Goal: Task Accomplishment & Management: Use online tool/utility

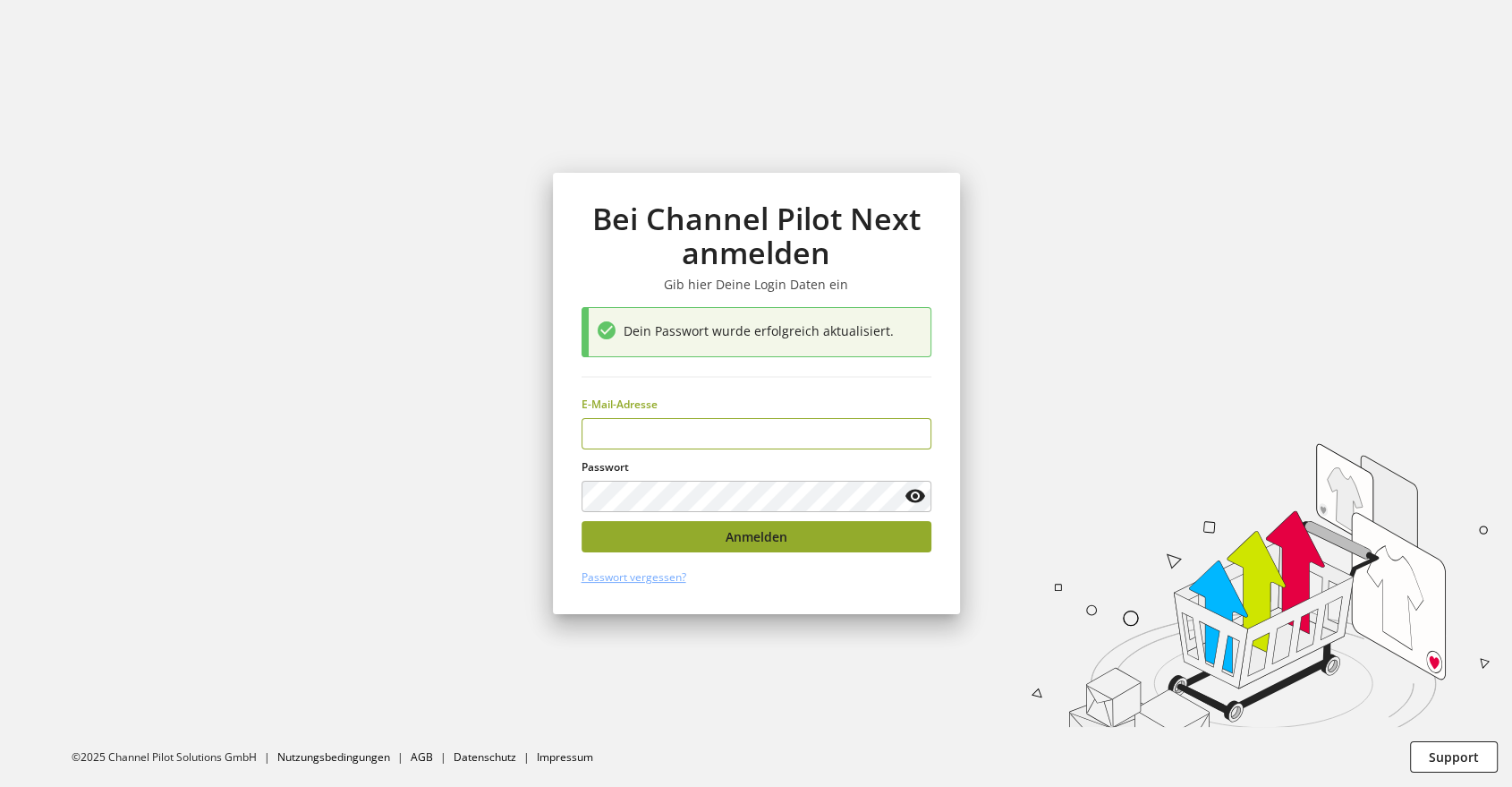
type input "**********"
click at [739, 533] on span "Anmelden" at bounding box center [756, 536] width 62 height 19
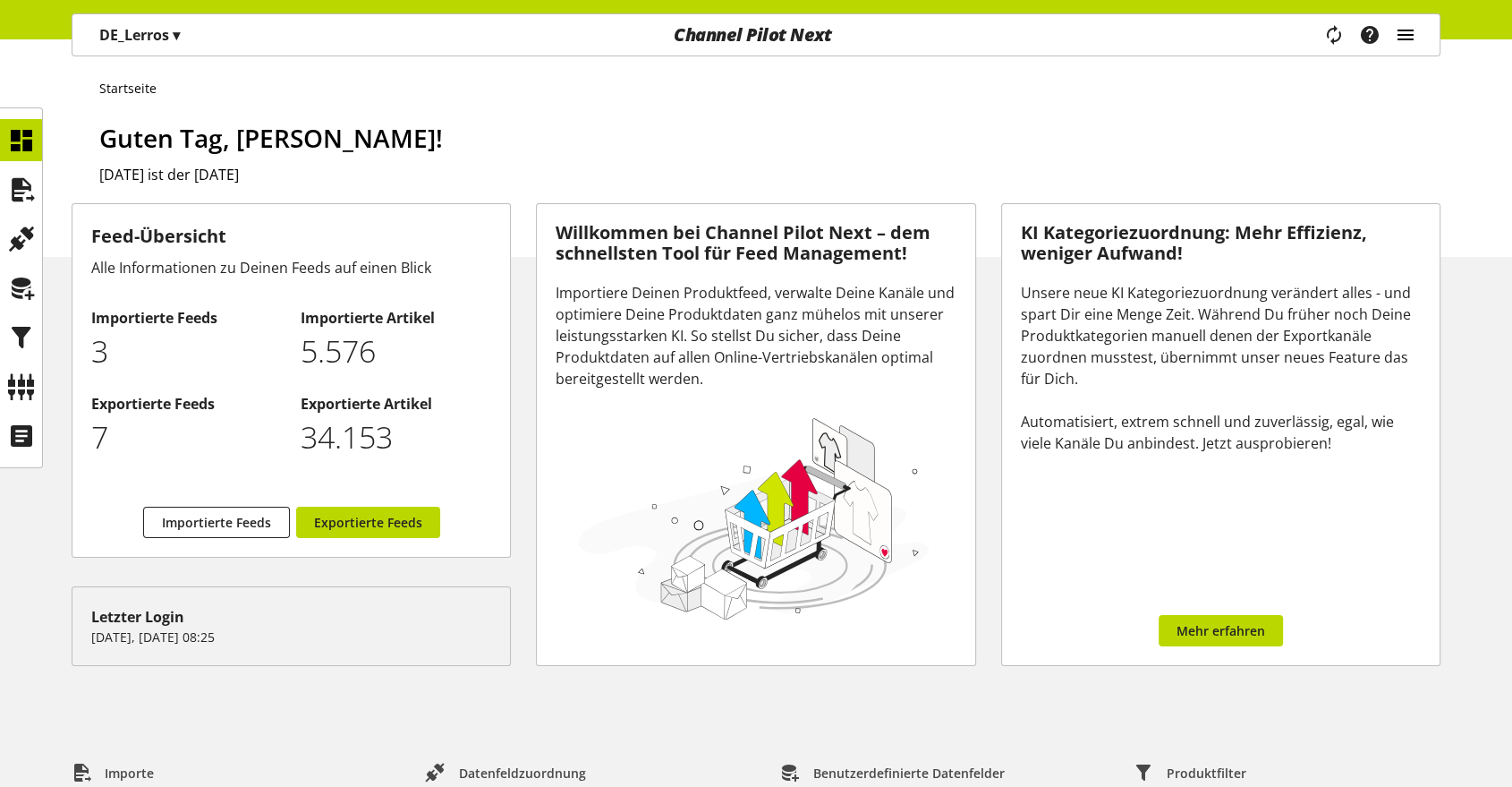
click at [1403, 33] on icon "main navigation" at bounding box center [1405, 34] width 22 height 32
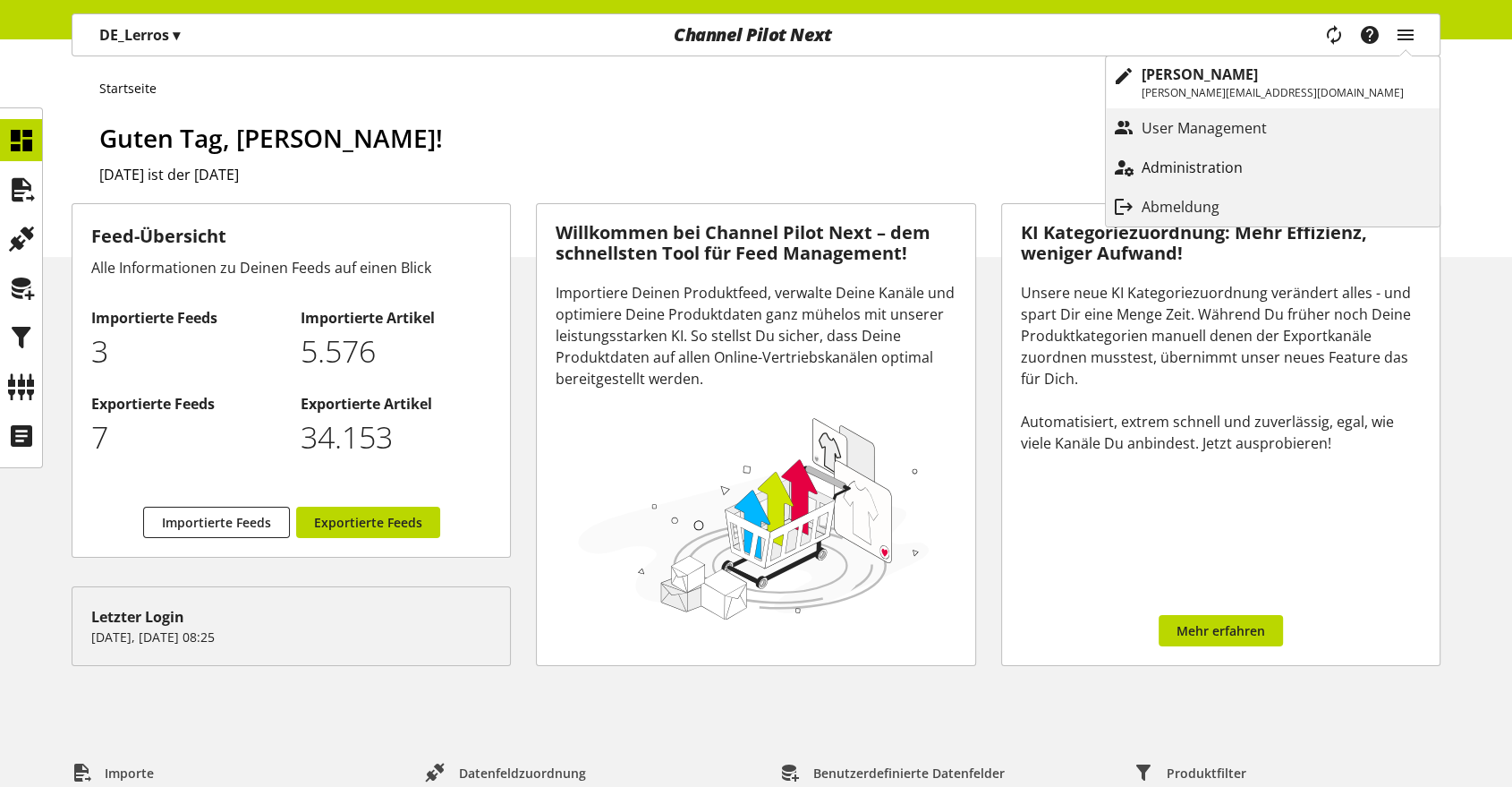
click at [1246, 174] on p "Administration" at bounding box center [1210, 167] width 137 height 22
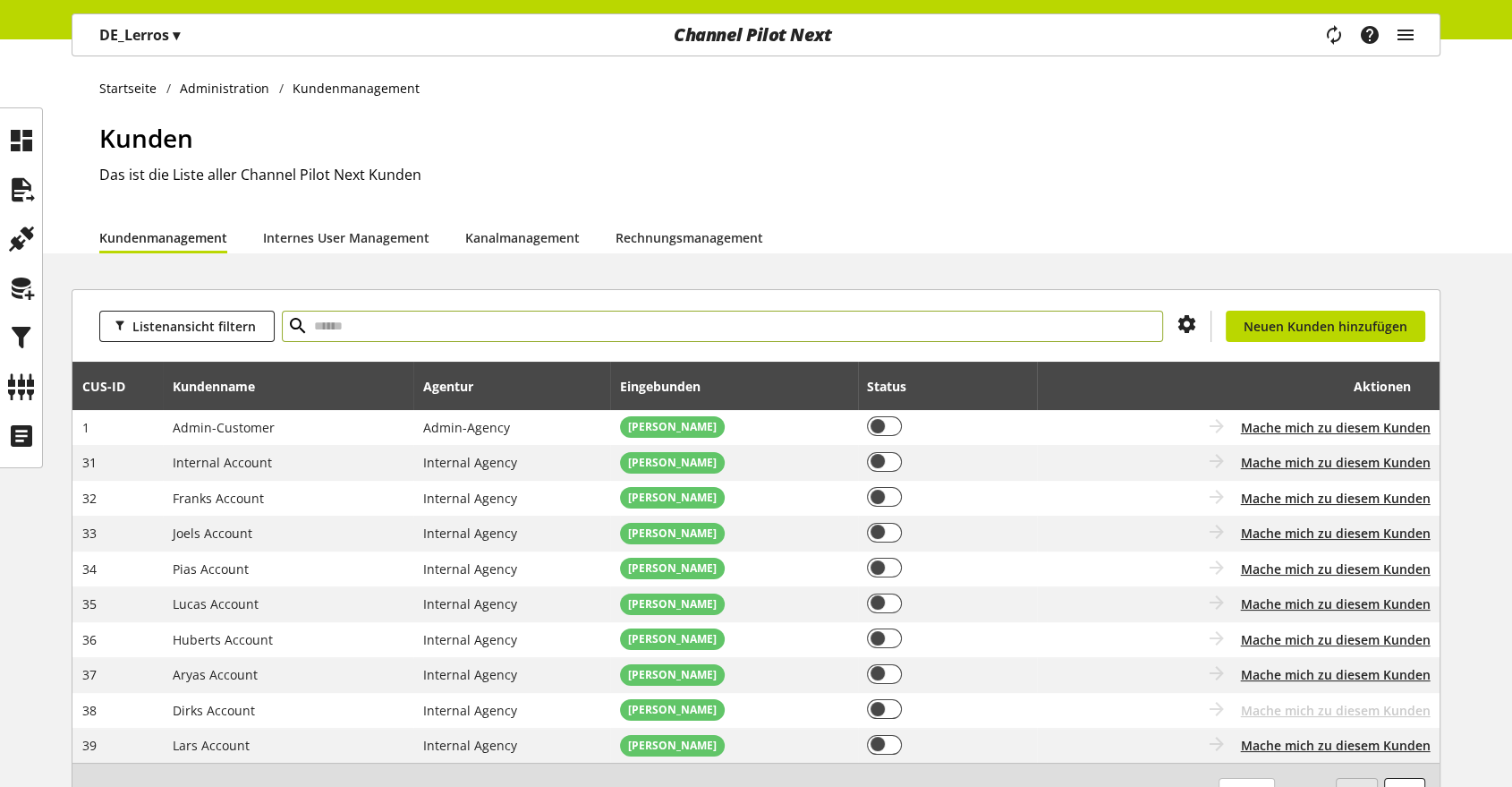
click at [511, 328] on input "text" at bounding box center [723, 327] width 881 height 31
type input "*****"
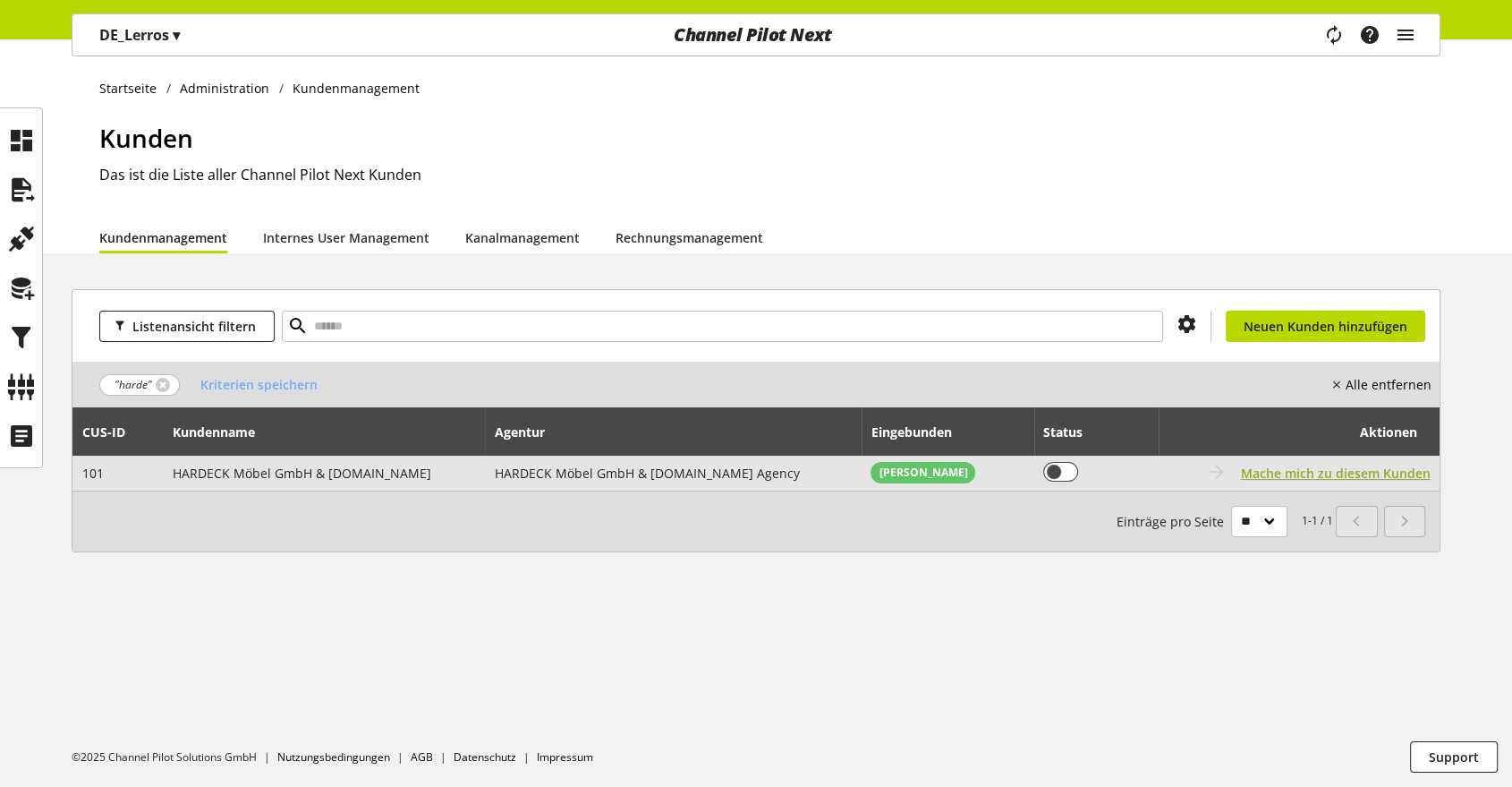
click at [1269, 470] on span "Mache mich zu diesem Kunden" at bounding box center [1336, 472] width 190 height 19
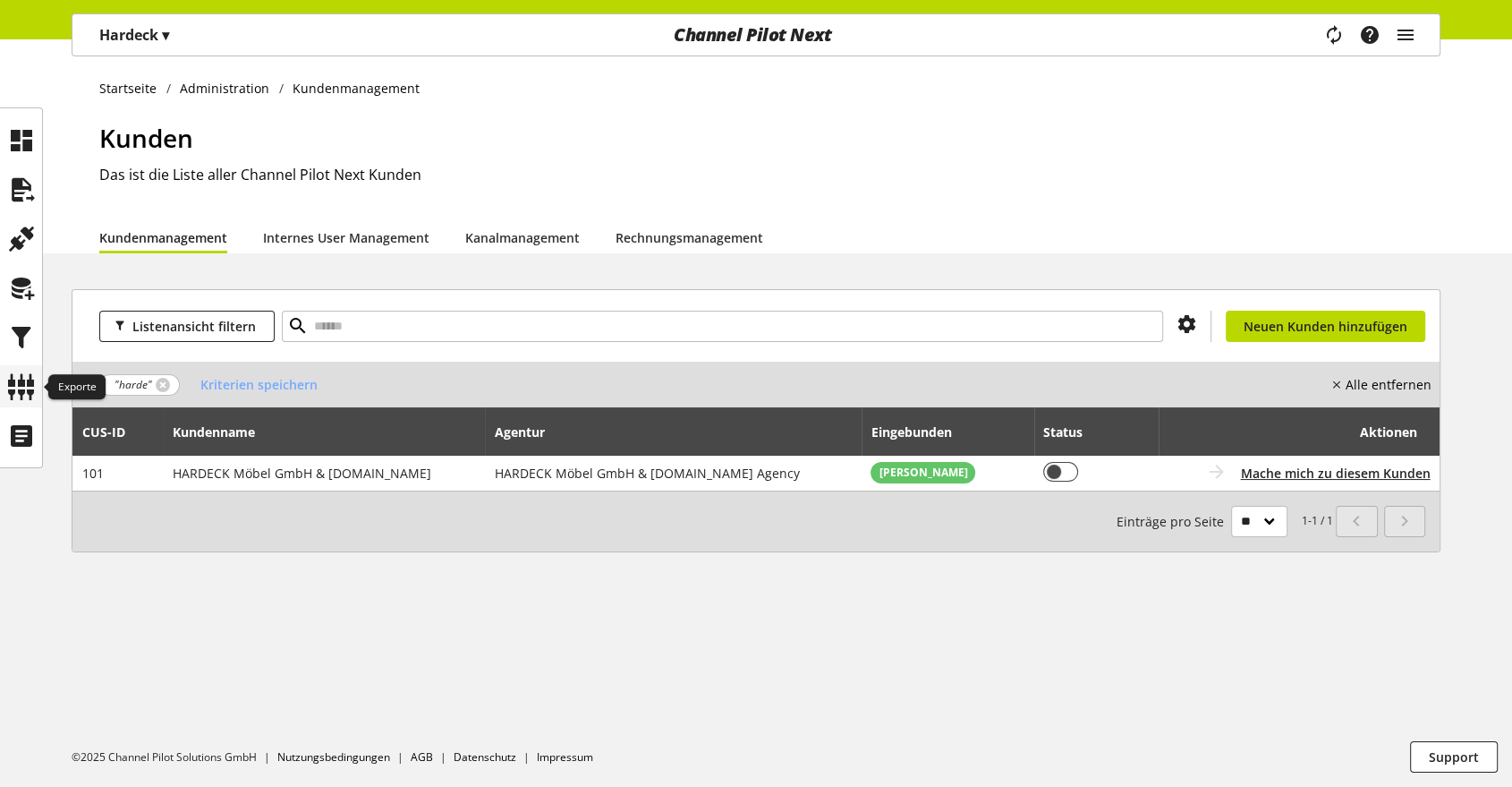
click at [31, 385] on icon at bounding box center [21, 387] width 29 height 35
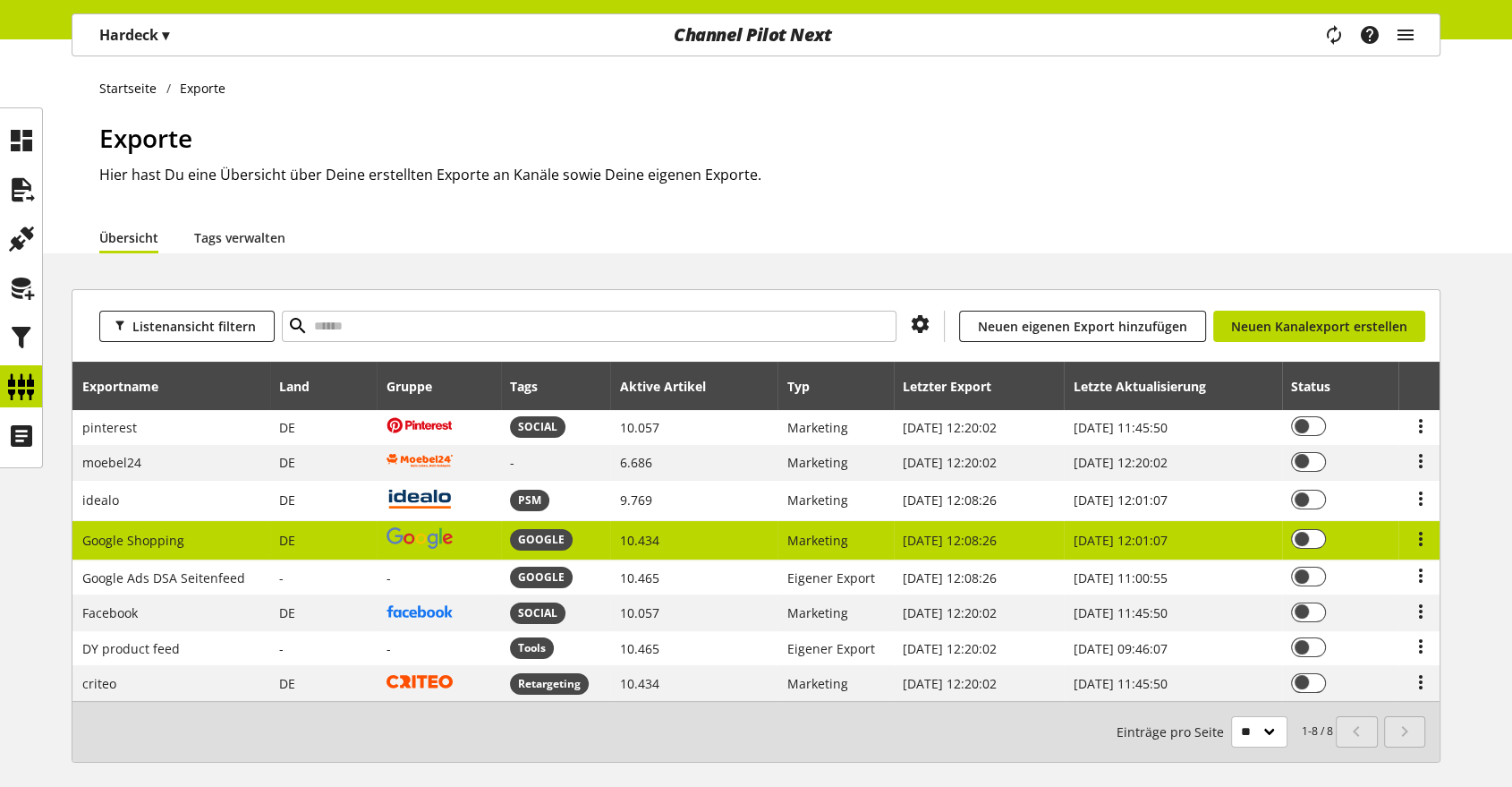
click at [151, 535] on span "Google Shopping" at bounding box center [134, 539] width 102 height 17
select select "********"
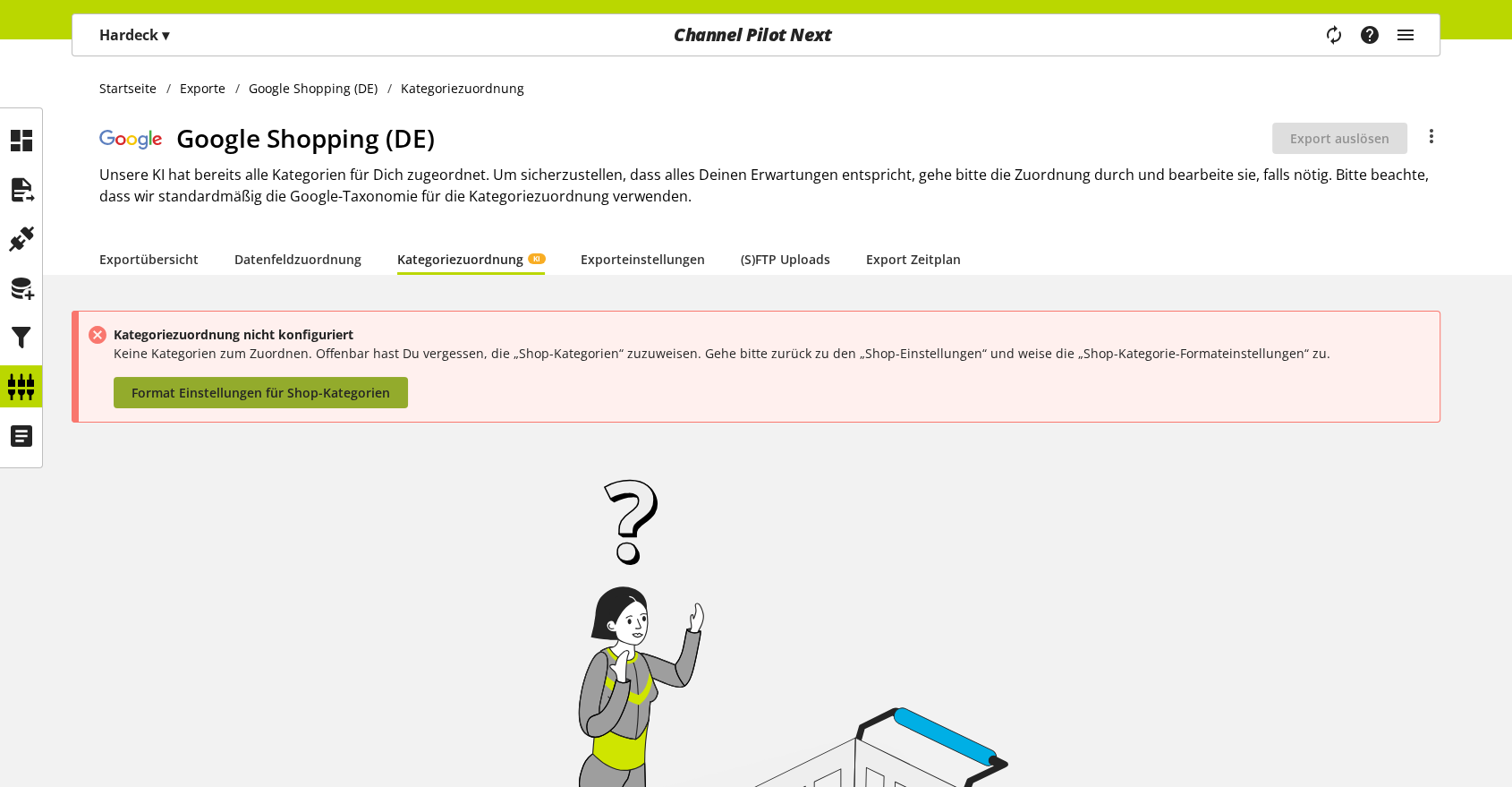
click at [285, 385] on span "Format Einstellungen für Shop-Kategorien" at bounding box center [261, 392] width 259 height 19
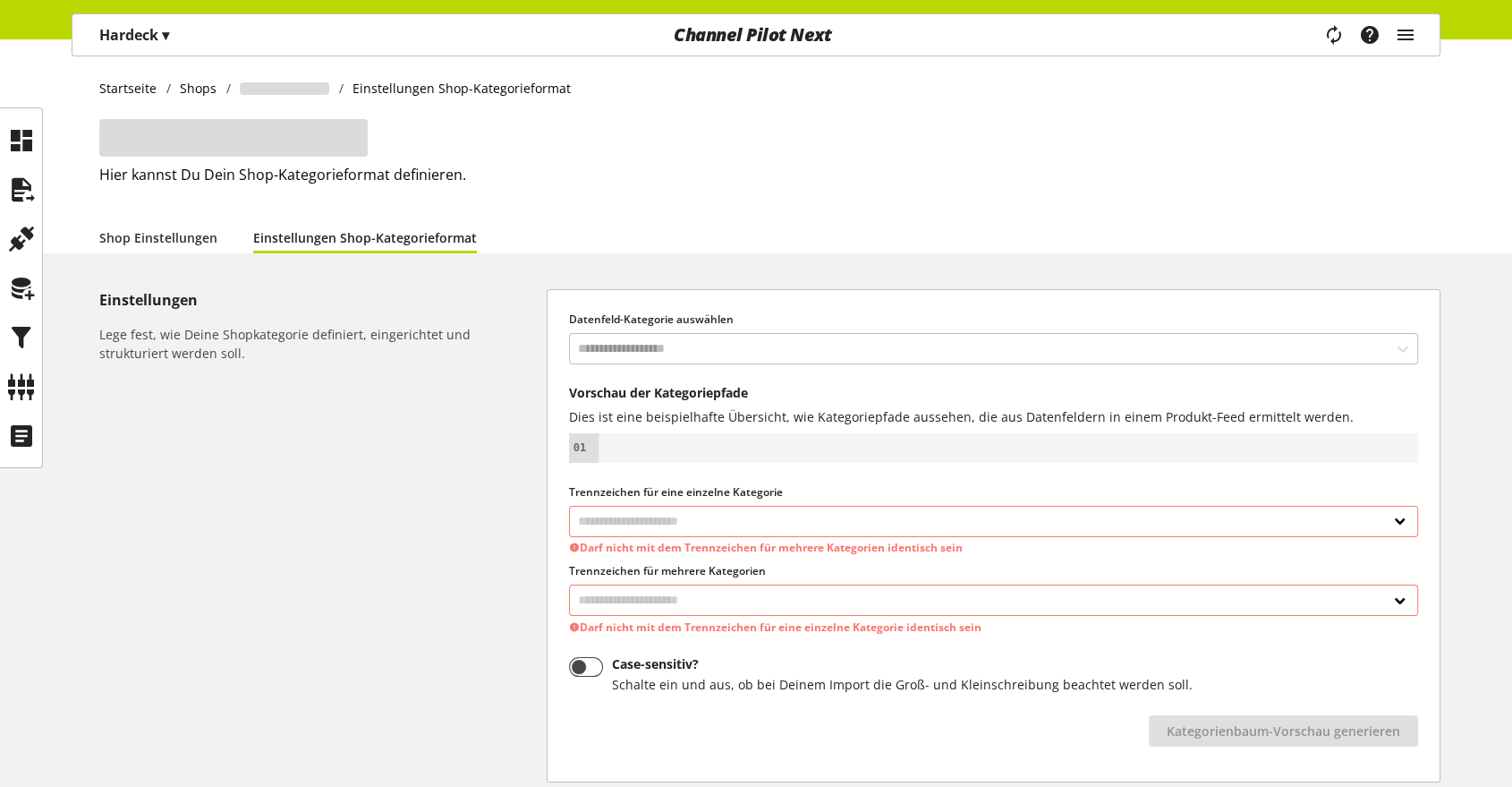
select select
select select "*"
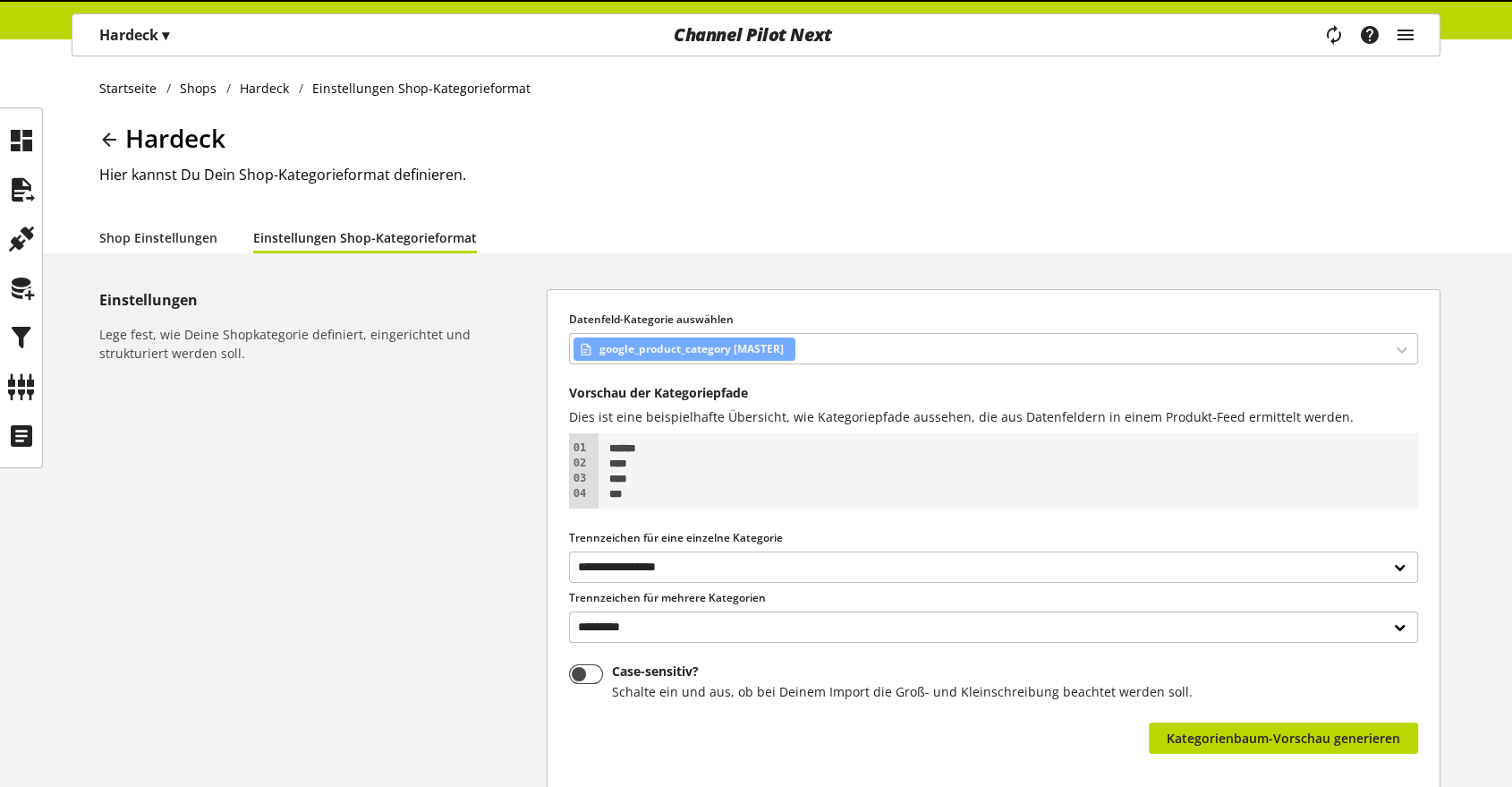
scroll to position [186, 0]
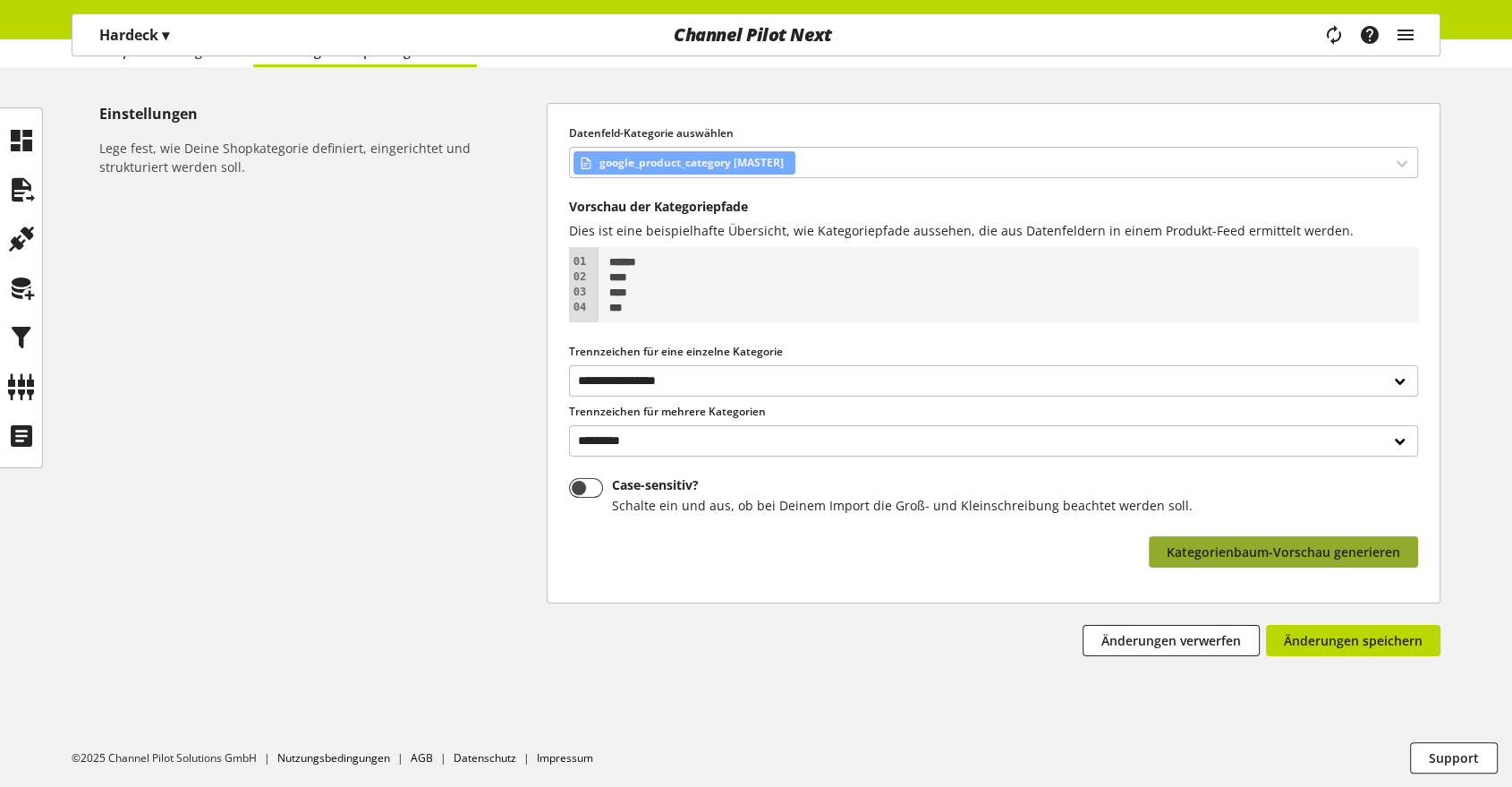
click at [1303, 555] on span "Kategorienbaum-Vorschau generieren" at bounding box center [1283, 551] width 233 height 19
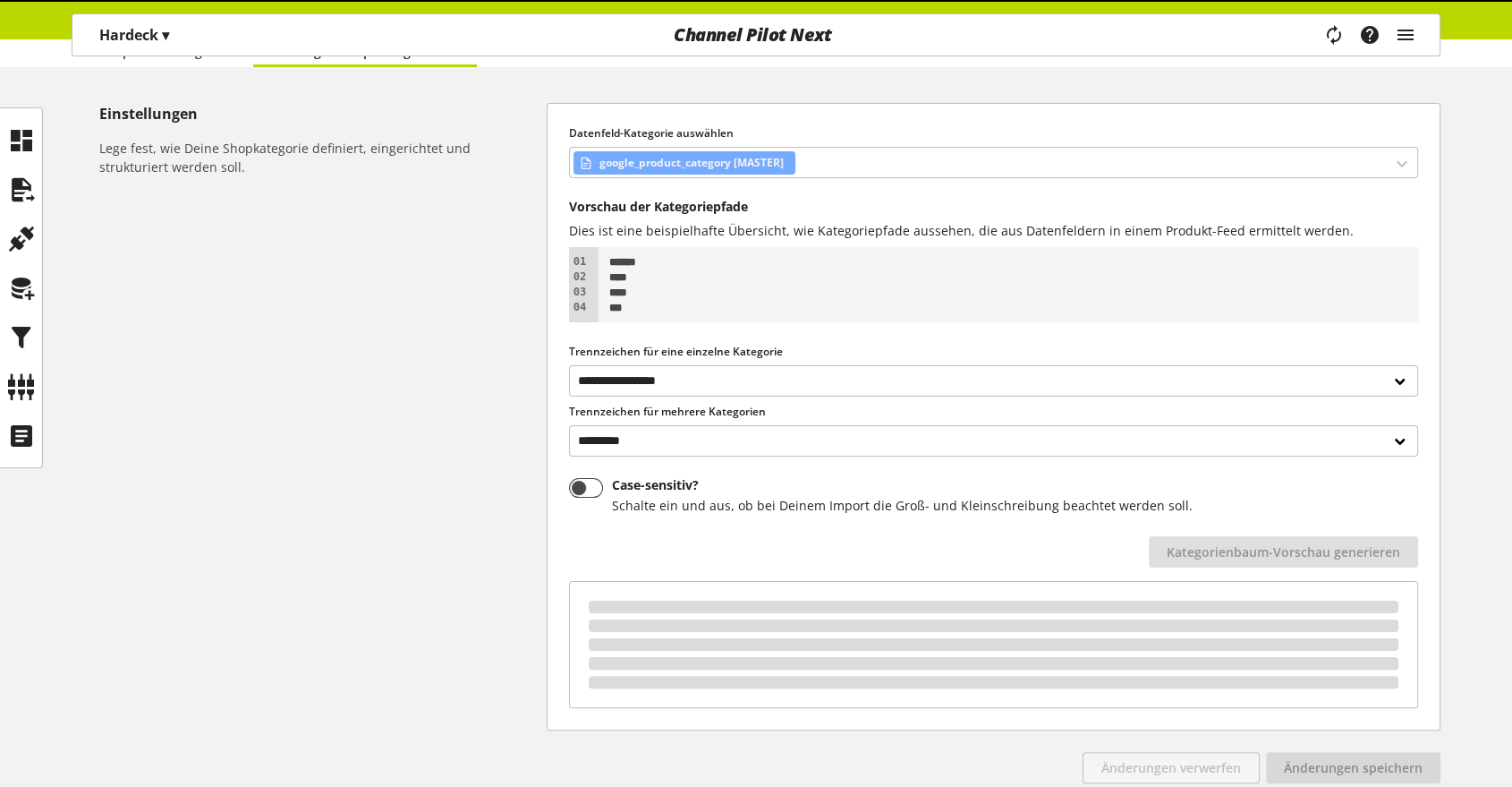
scroll to position [313, 0]
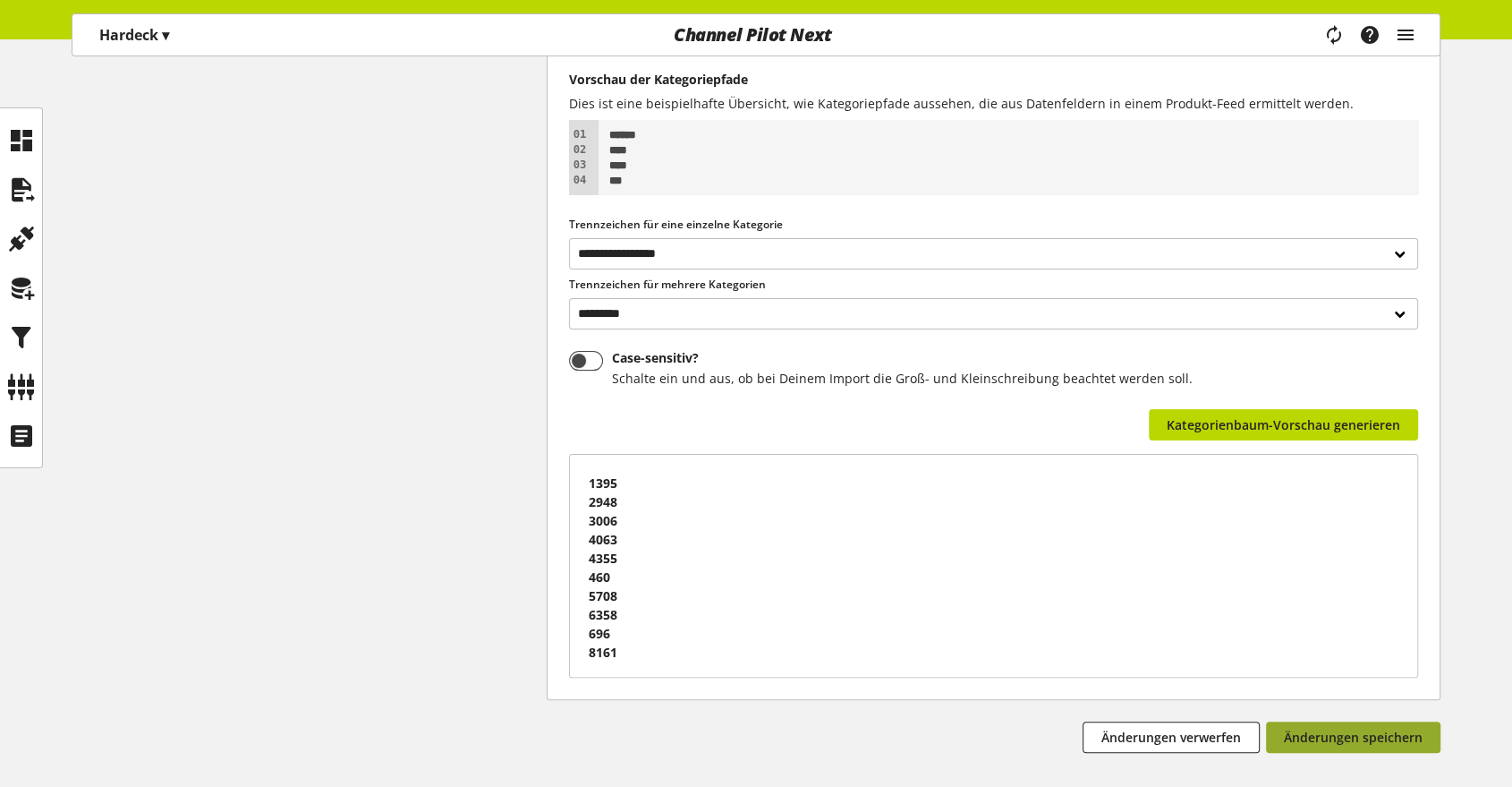
click at [1362, 751] on button "Änderungen speichern" at bounding box center [1353, 737] width 174 height 31
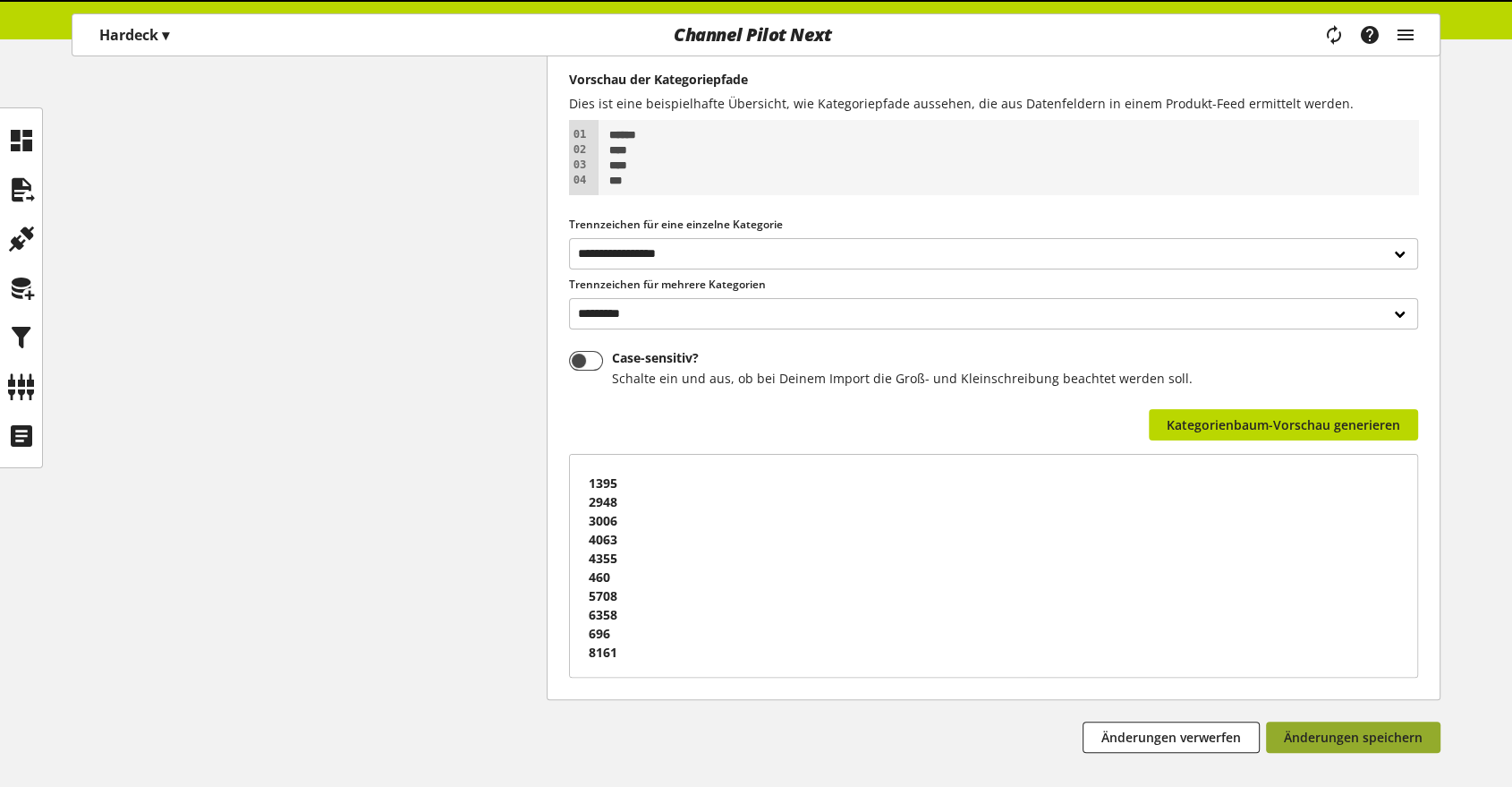
scroll to position [0, 0]
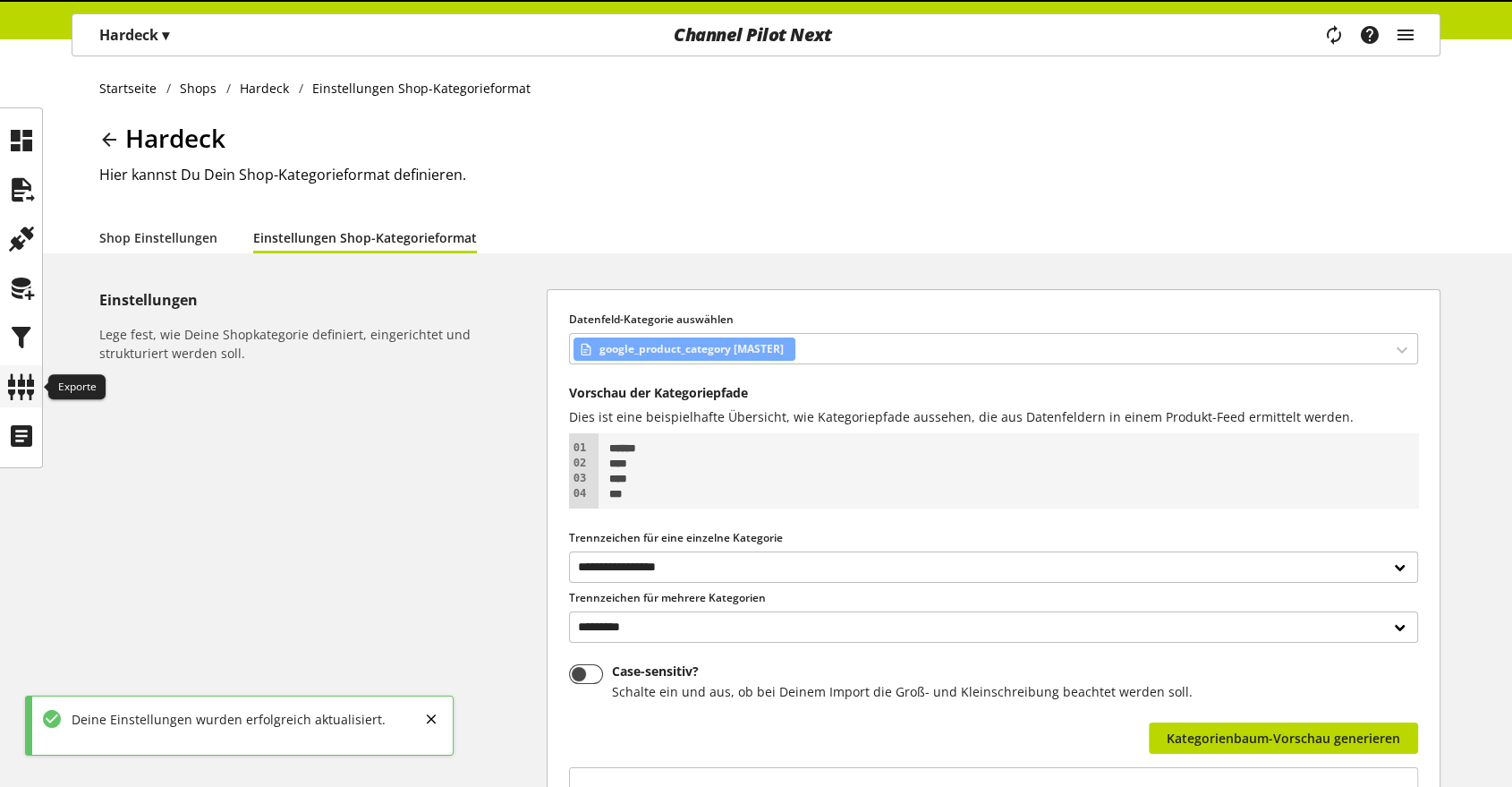
click at [22, 384] on icon at bounding box center [21, 387] width 29 height 35
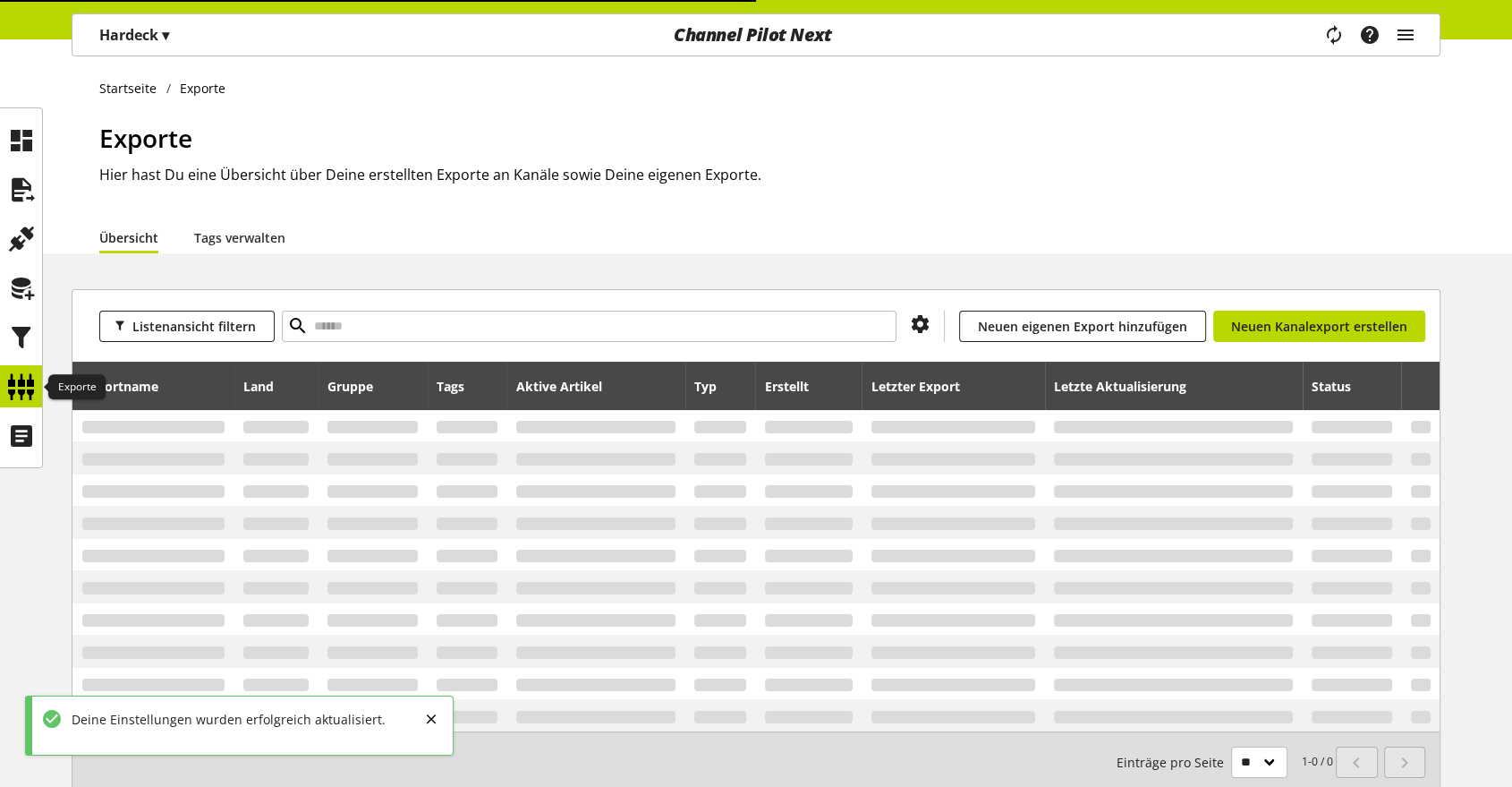
click at [22, 384] on icon at bounding box center [21, 387] width 29 height 35
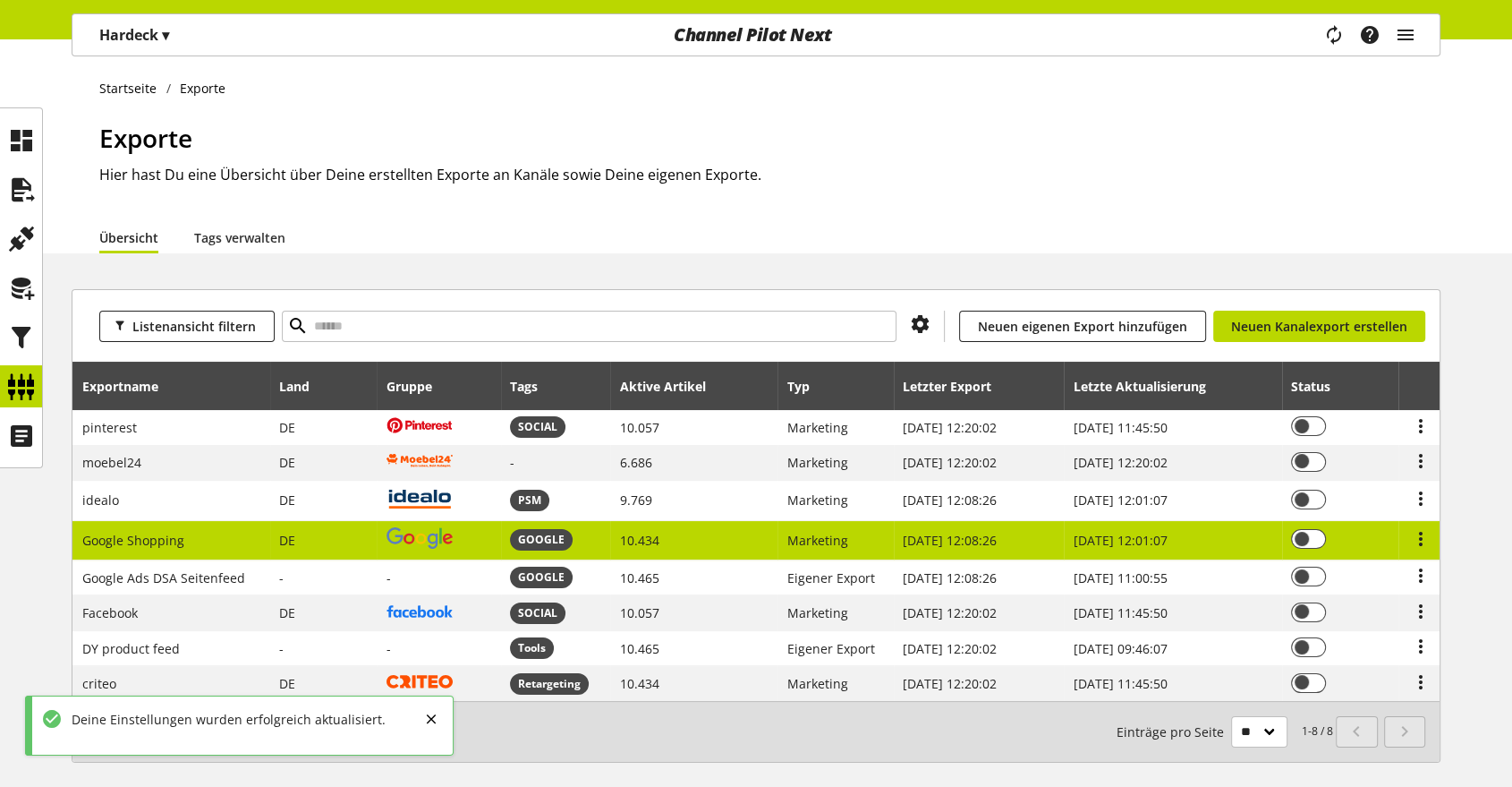
click at [460, 534] on td at bounding box center [439, 540] width 124 height 39
select select "********"
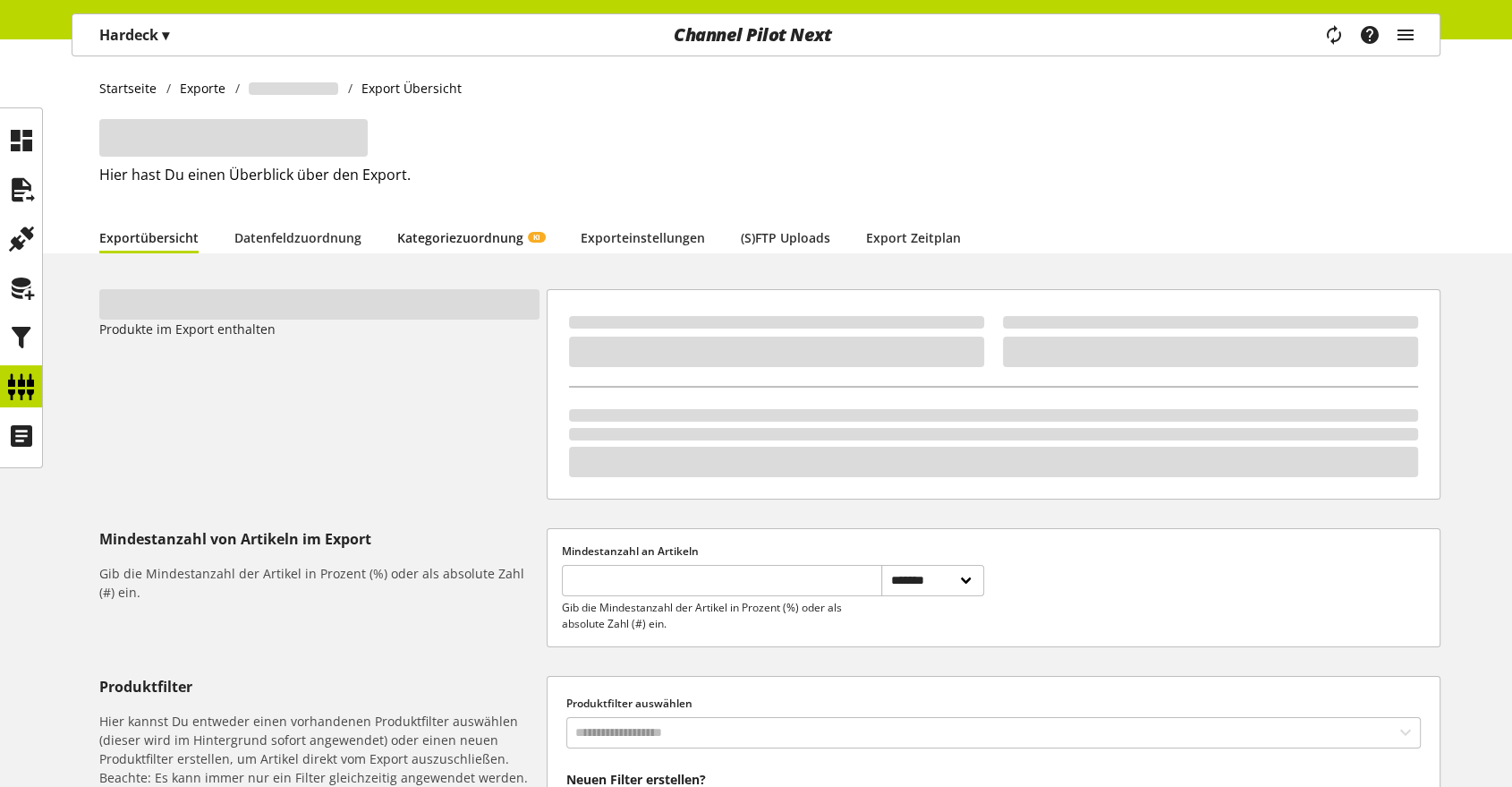
click at [472, 241] on link "Kategoriezuordnung KI" at bounding box center [471, 237] width 148 height 19
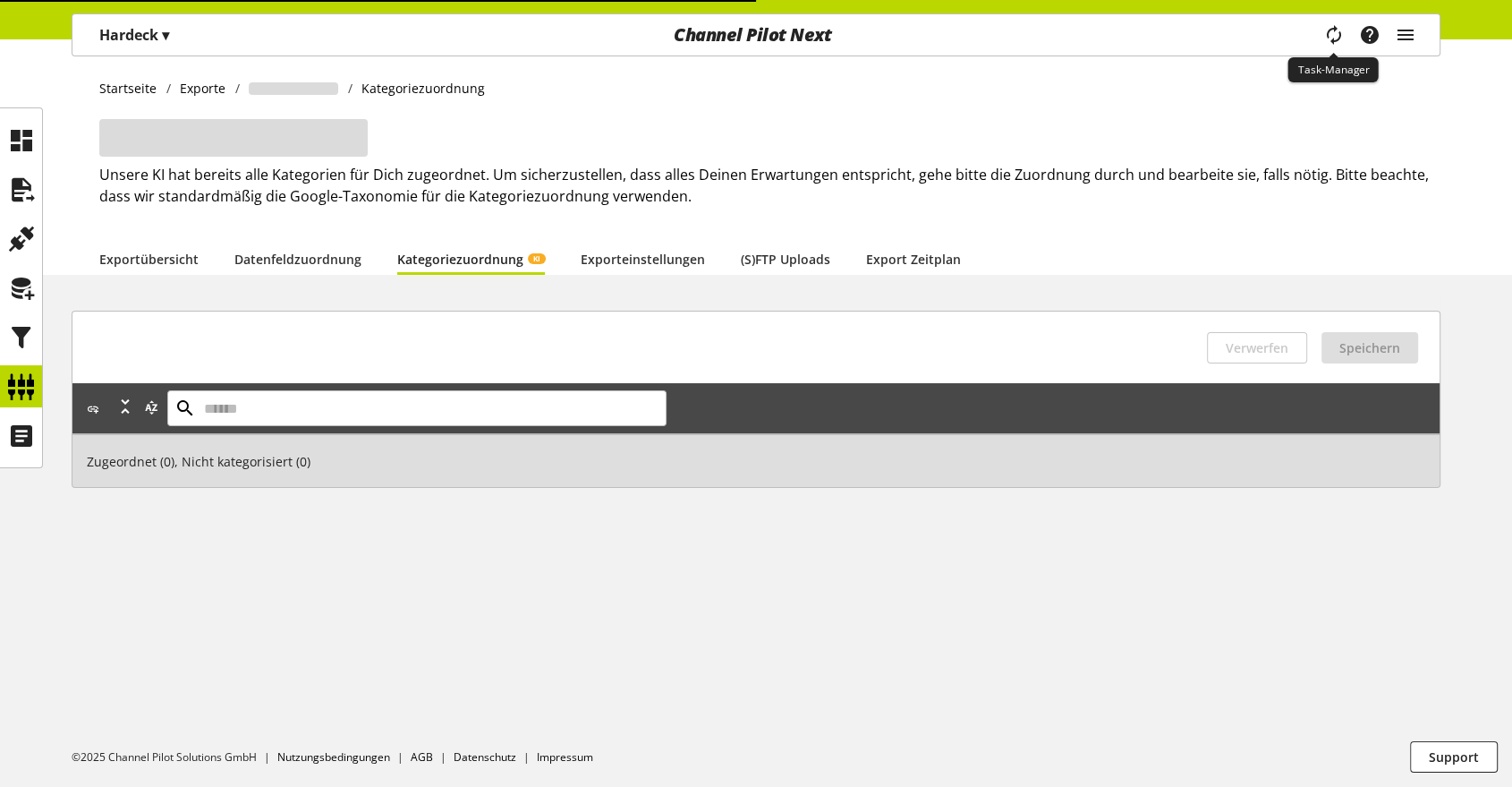
click at [1334, 41] on icon "main navigation" at bounding box center [1334, 34] width 22 height 32
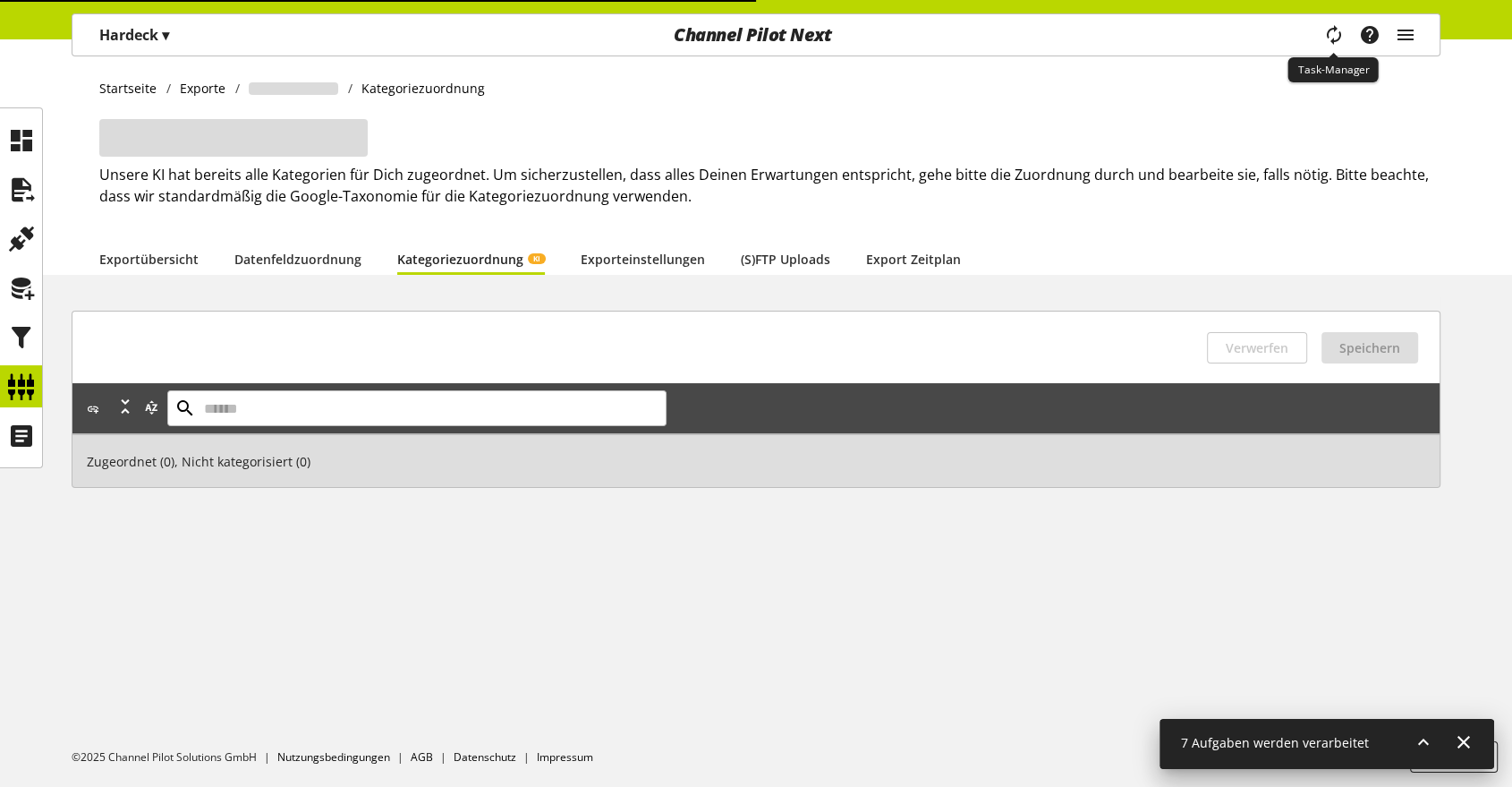
click at [1334, 41] on icon "main navigation" at bounding box center [1334, 34] width 22 height 32
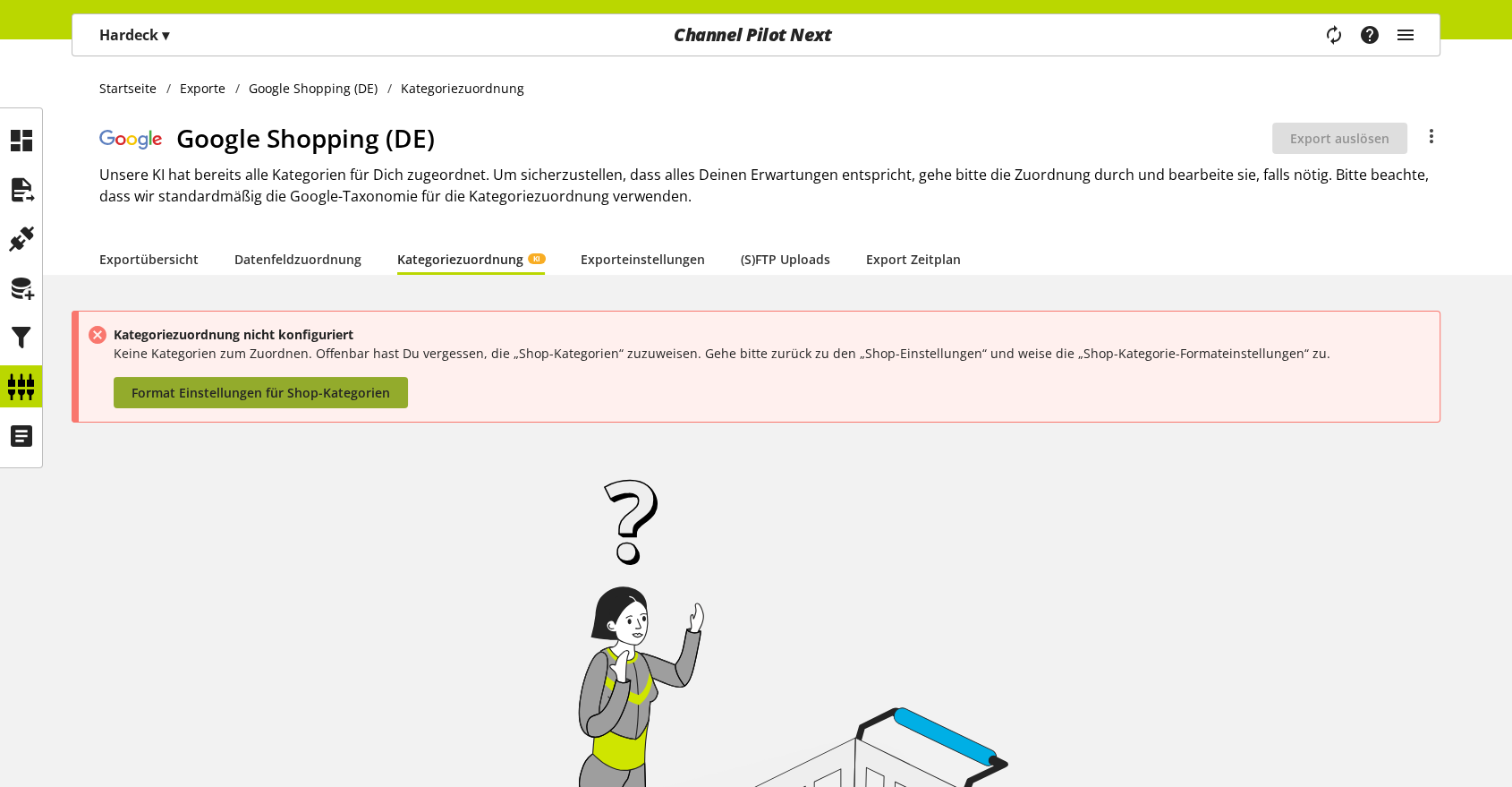
click at [323, 398] on span "Format Einstellungen für Shop-Kategorien" at bounding box center [261, 392] width 259 height 19
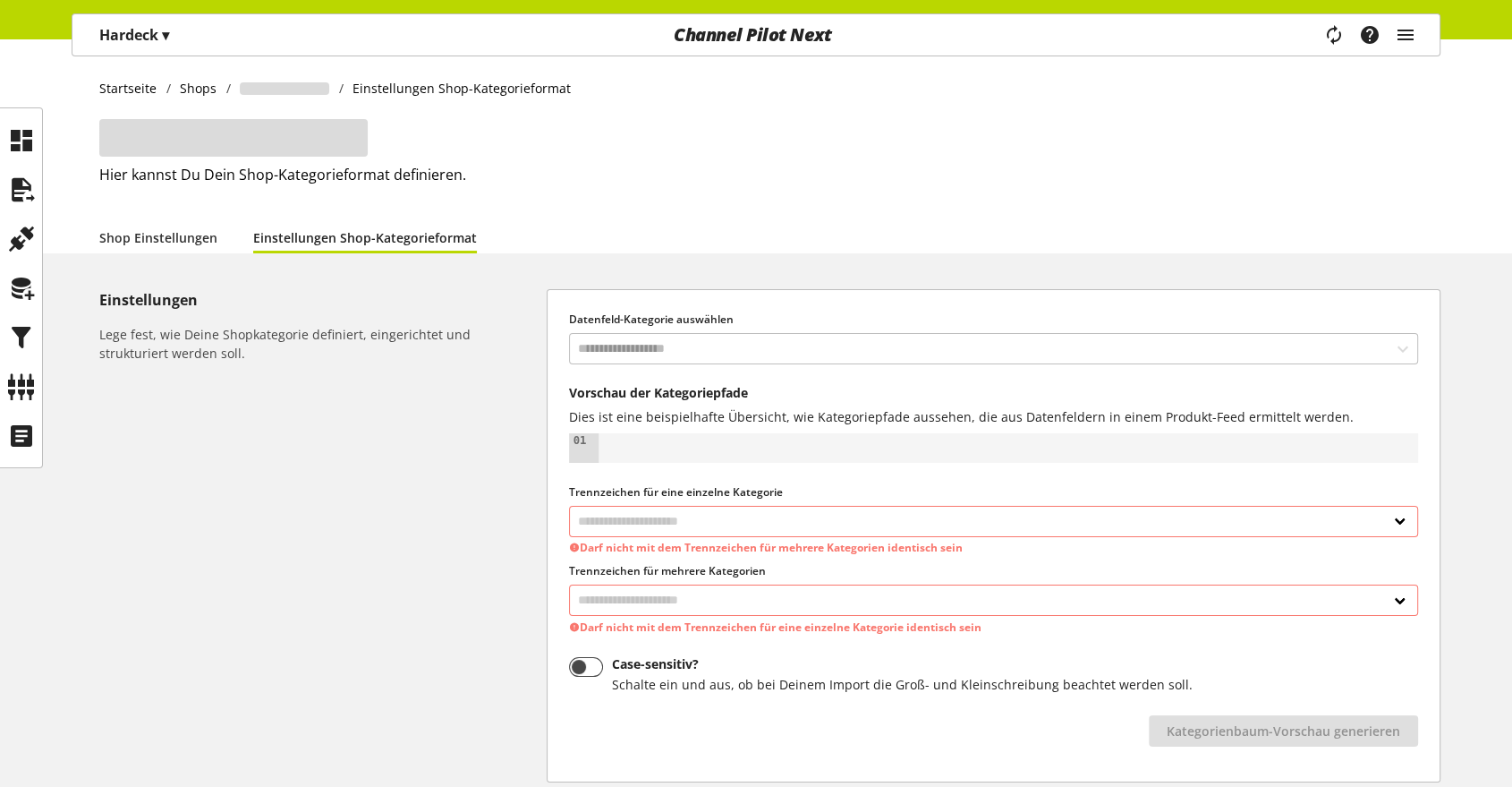
select select
select select "*"
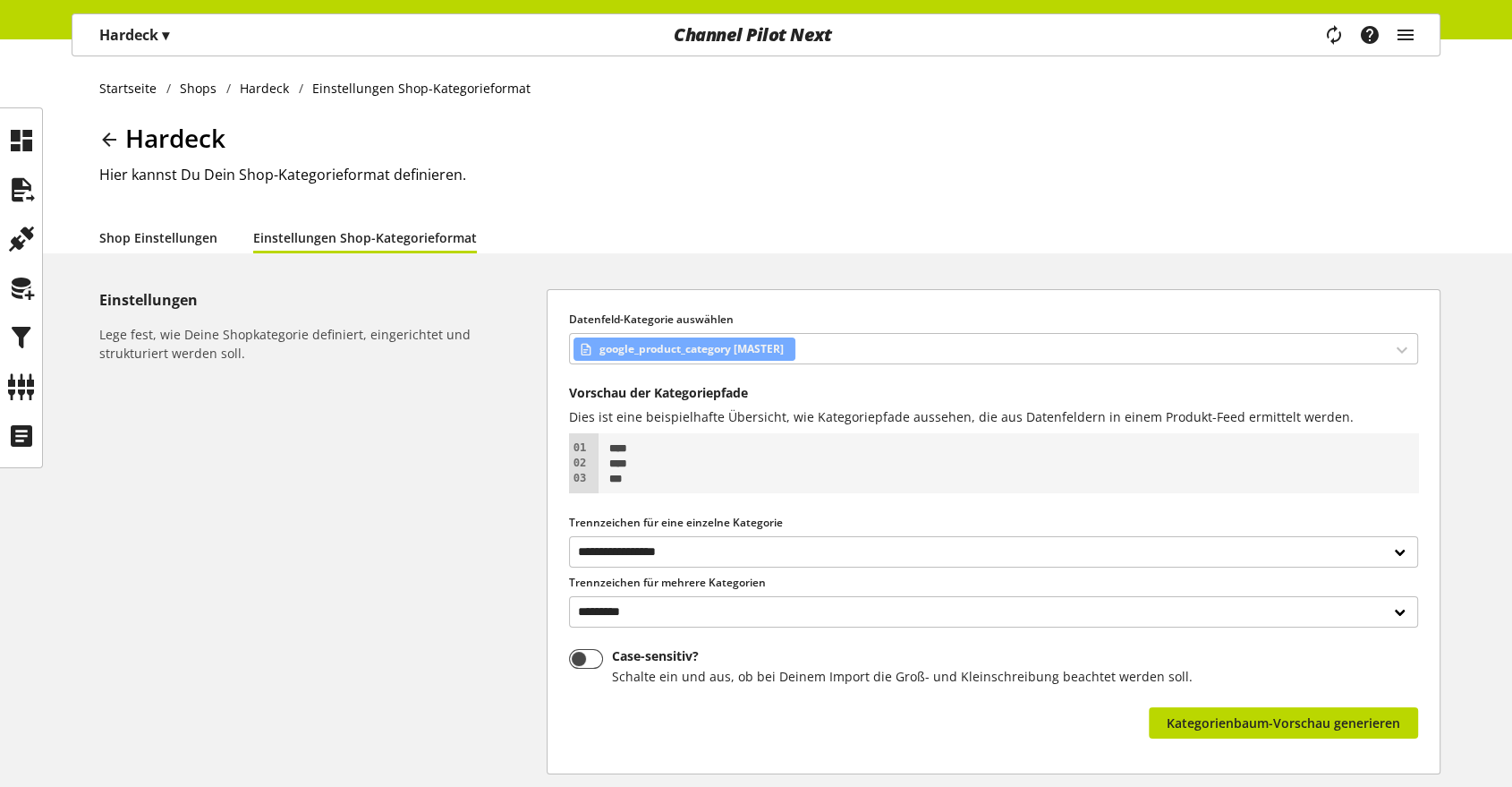
click at [163, 235] on link "Shop Einstellungen" at bounding box center [158, 237] width 118 height 19
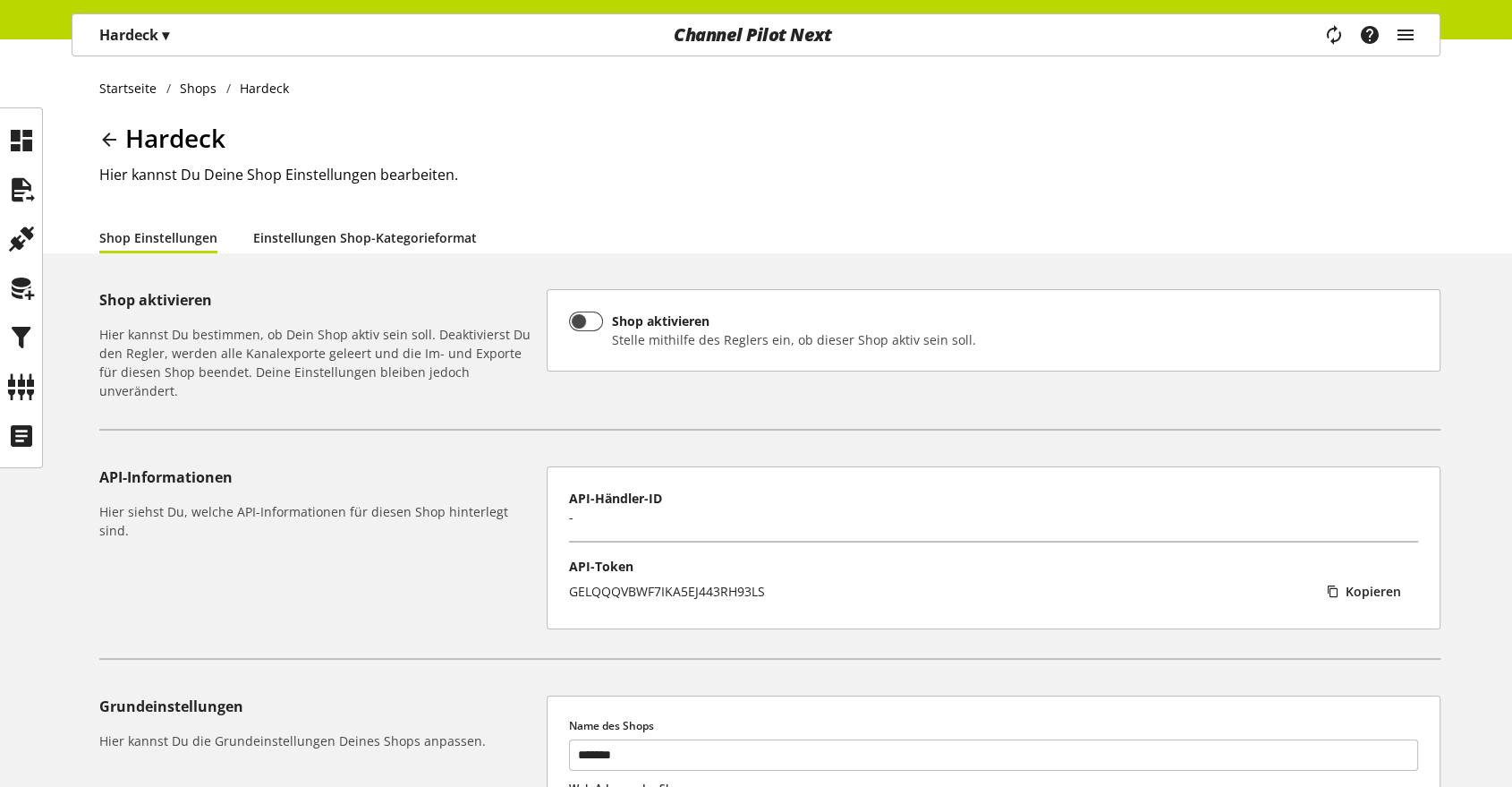
click at [360, 233] on link "Einstellungen Shop-Kategorieformat" at bounding box center [364, 237] width 223 height 19
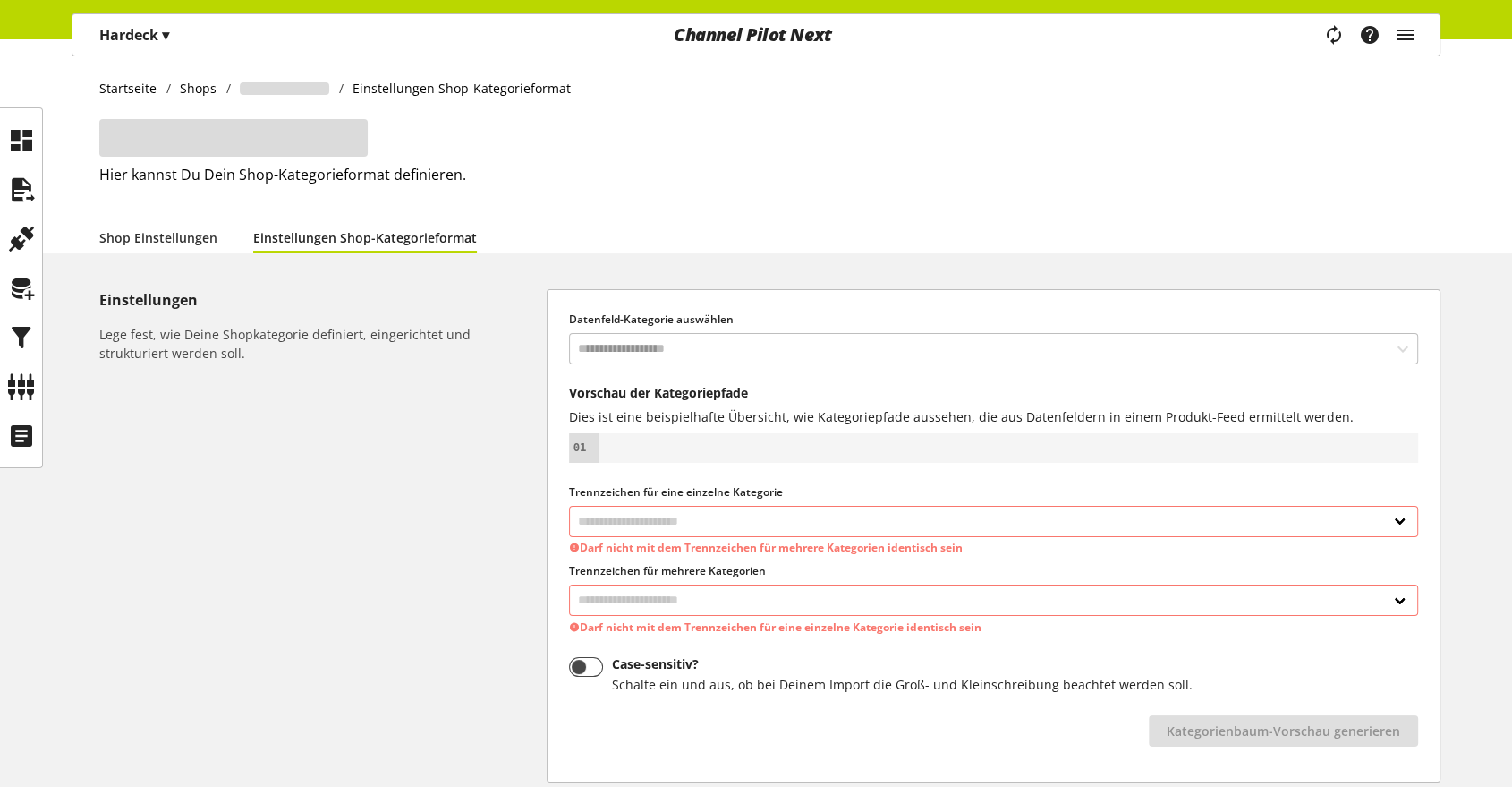
select select
select select "*"
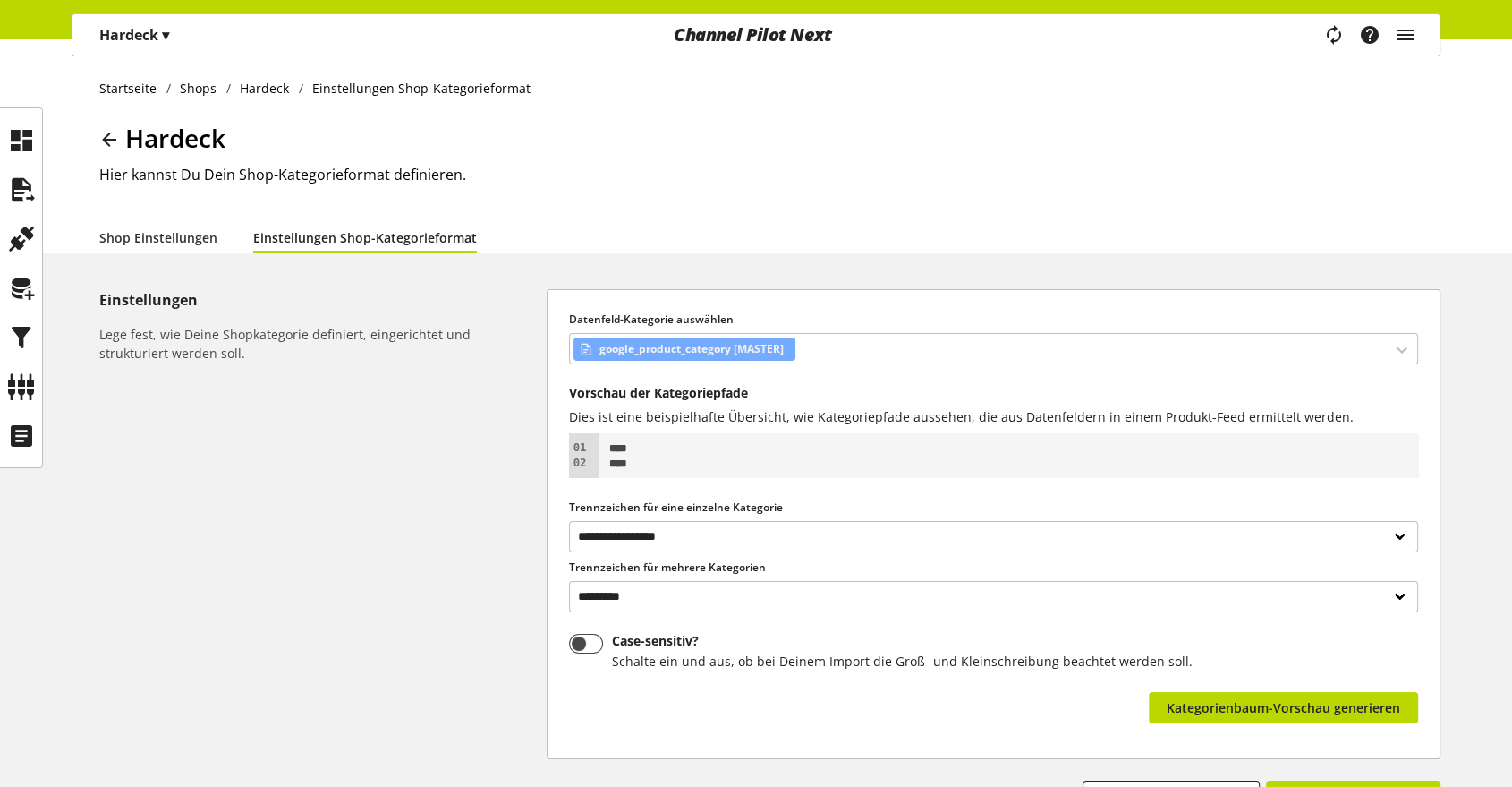
scroll to position [155, 0]
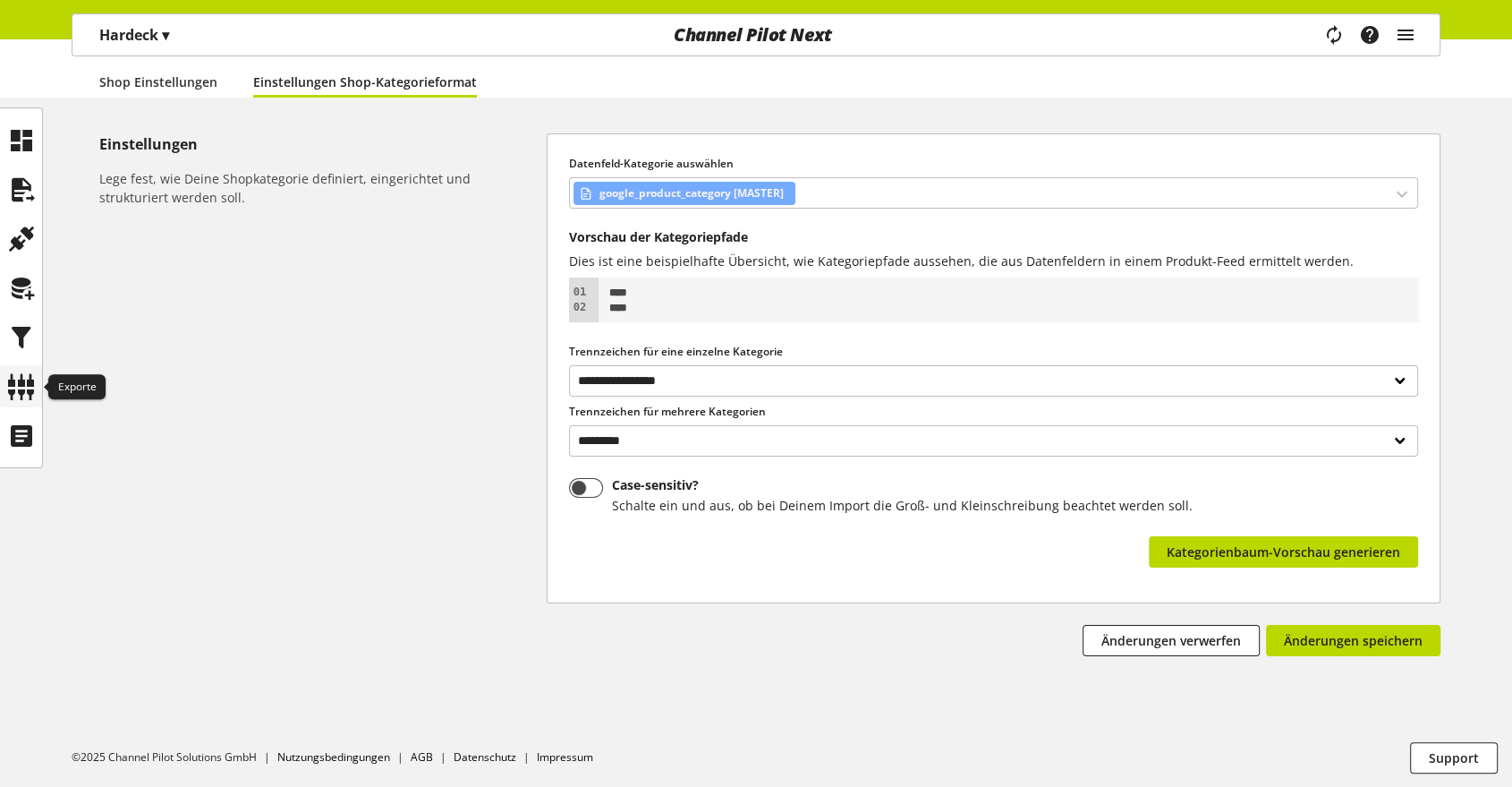
click at [21, 385] on icon at bounding box center [21, 387] width 29 height 35
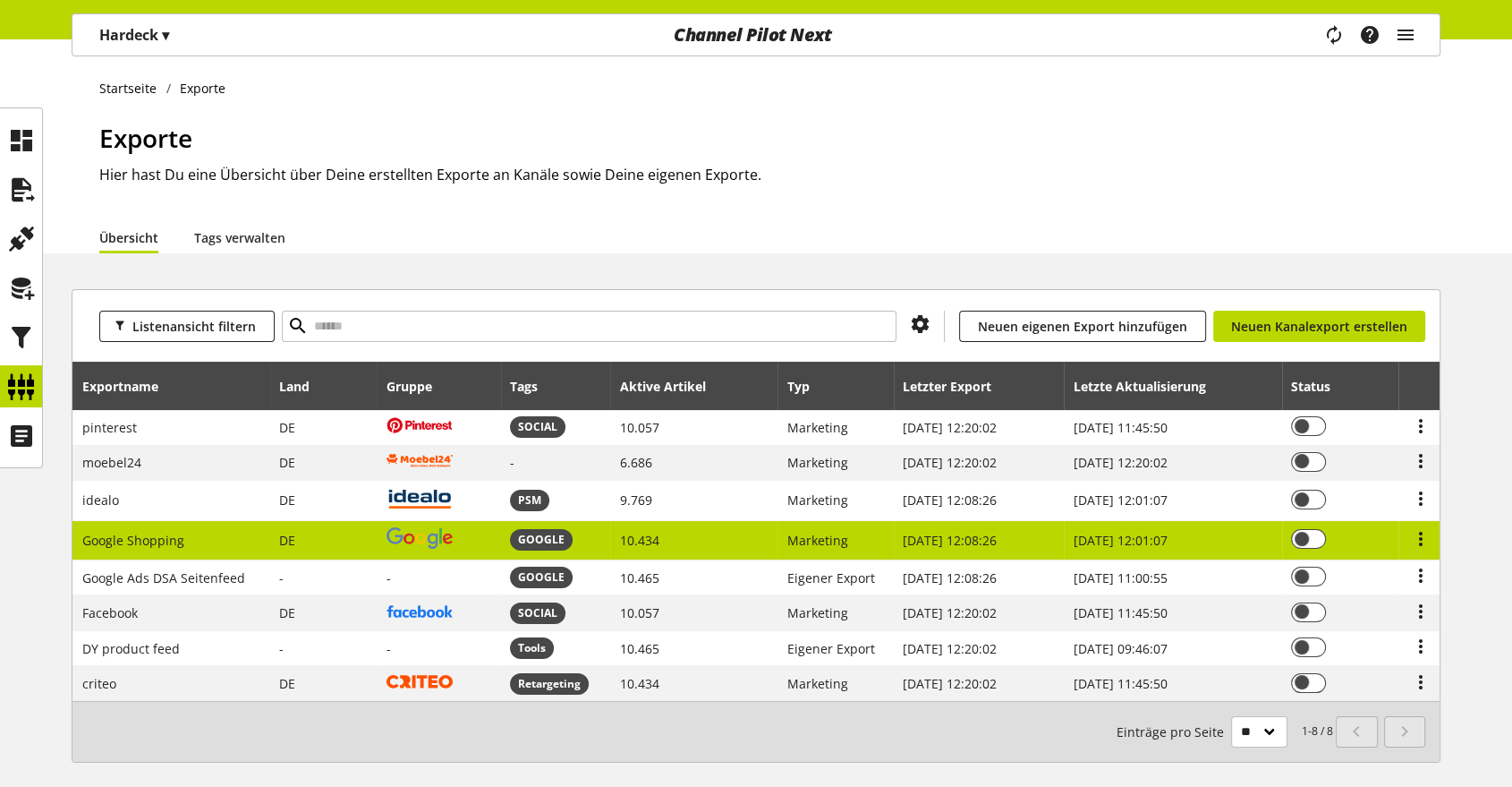
click at [462, 540] on td at bounding box center [439, 540] width 124 height 39
select select "********"
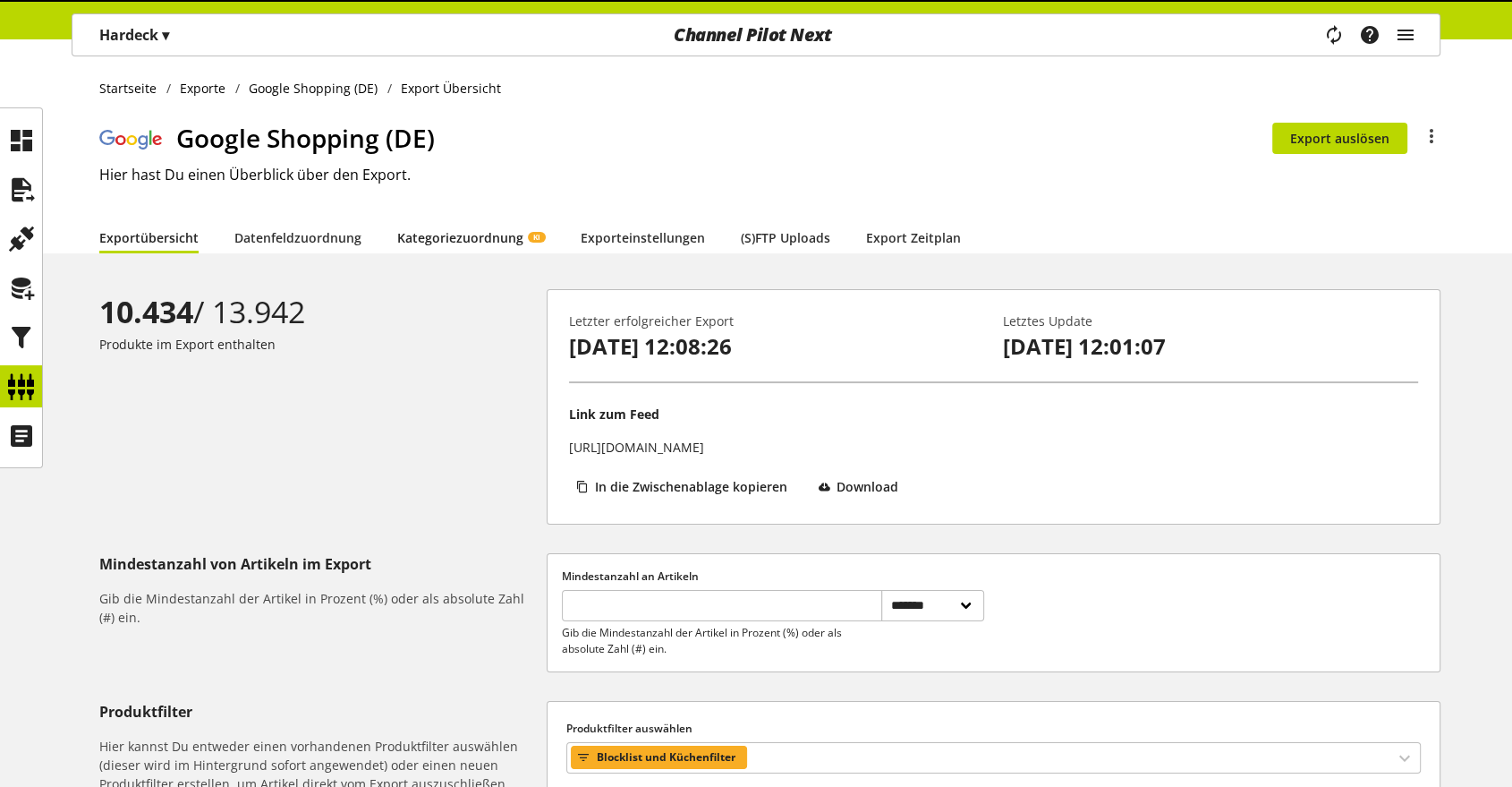
click at [478, 243] on link "Kategoriezuordnung KI" at bounding box center [471, 237] width 148 height 19
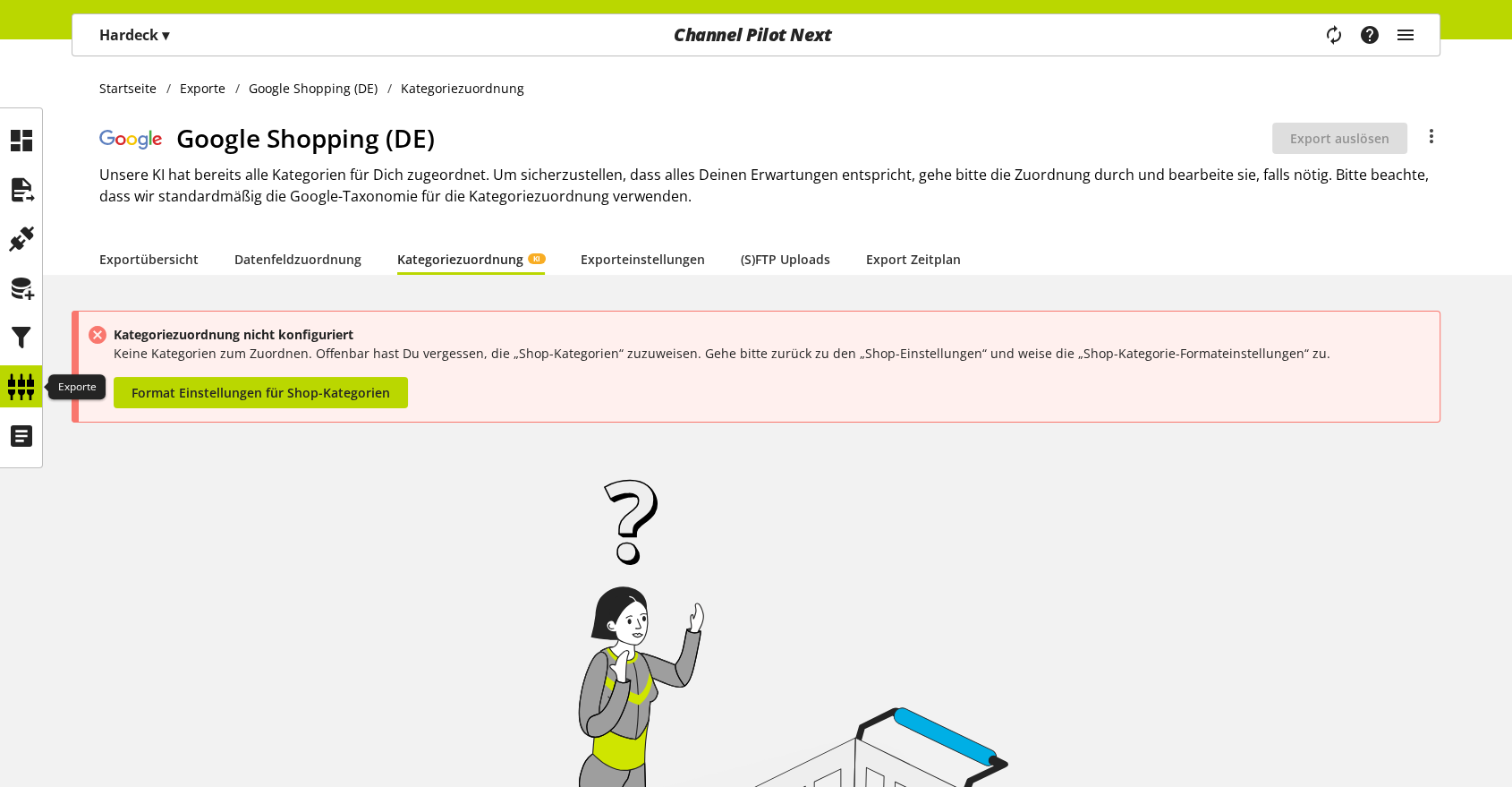
click at [34, 383] on icon at bounding box center [21, 387] width 29 height 35
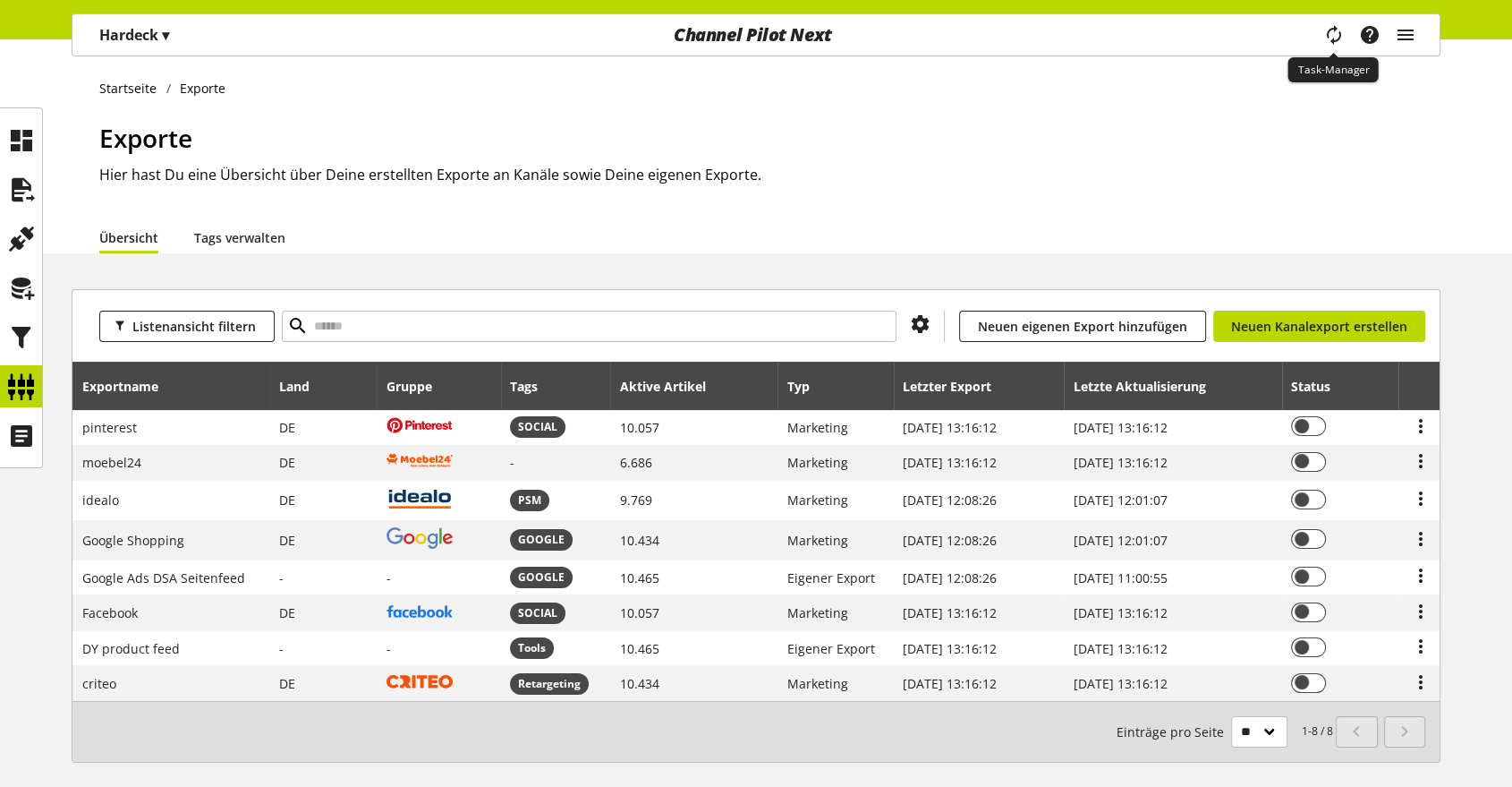
click at [1333, 34] on icon "main navigation" at bounding box center [1334, 34] width 22 height 32
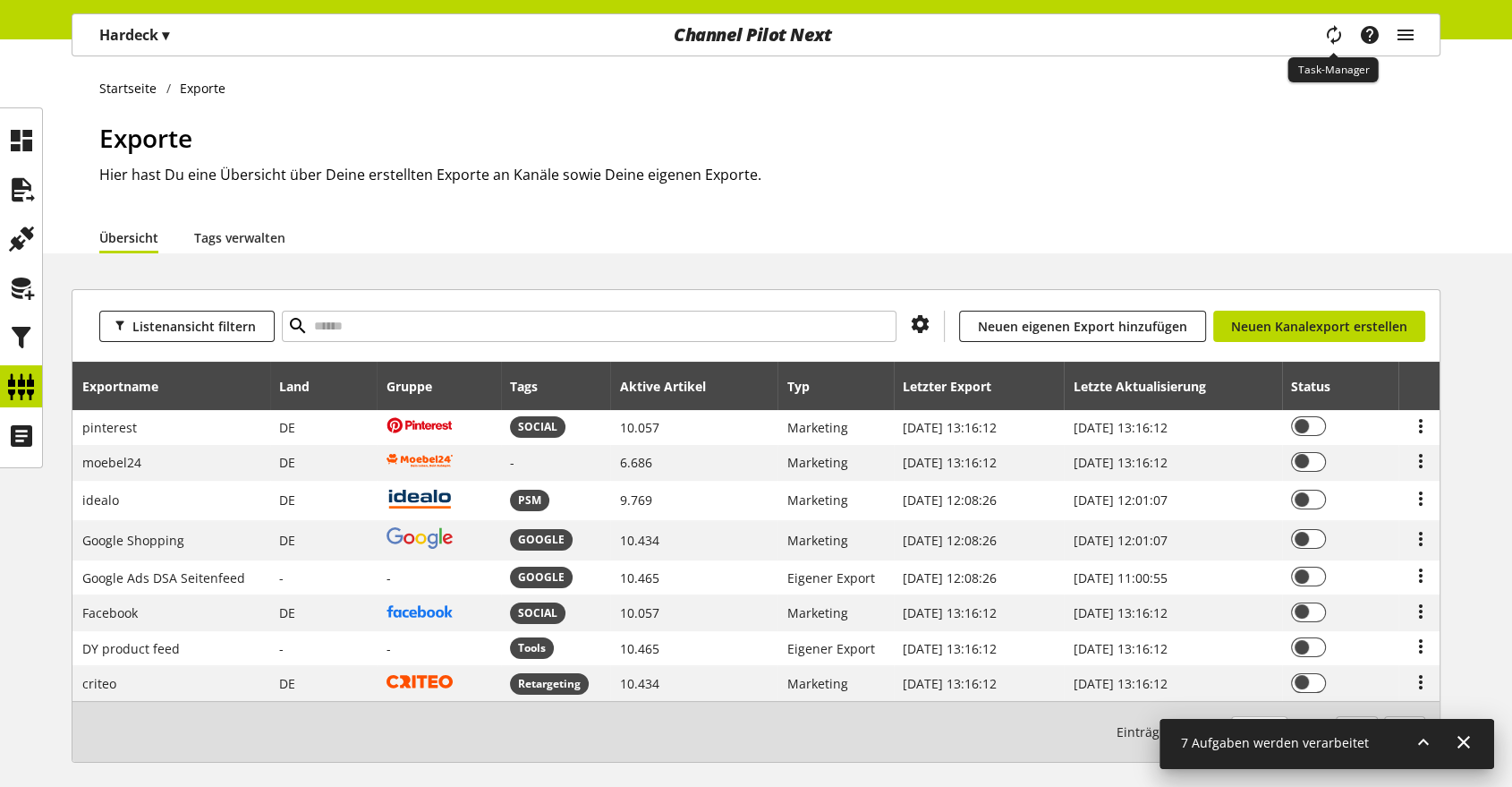
click at [1333, 34] on icon "main navigation" at bounding box center [1334, 34] width 22 height 32
